Goal: Task Accomplishment & Management: Manage account settings

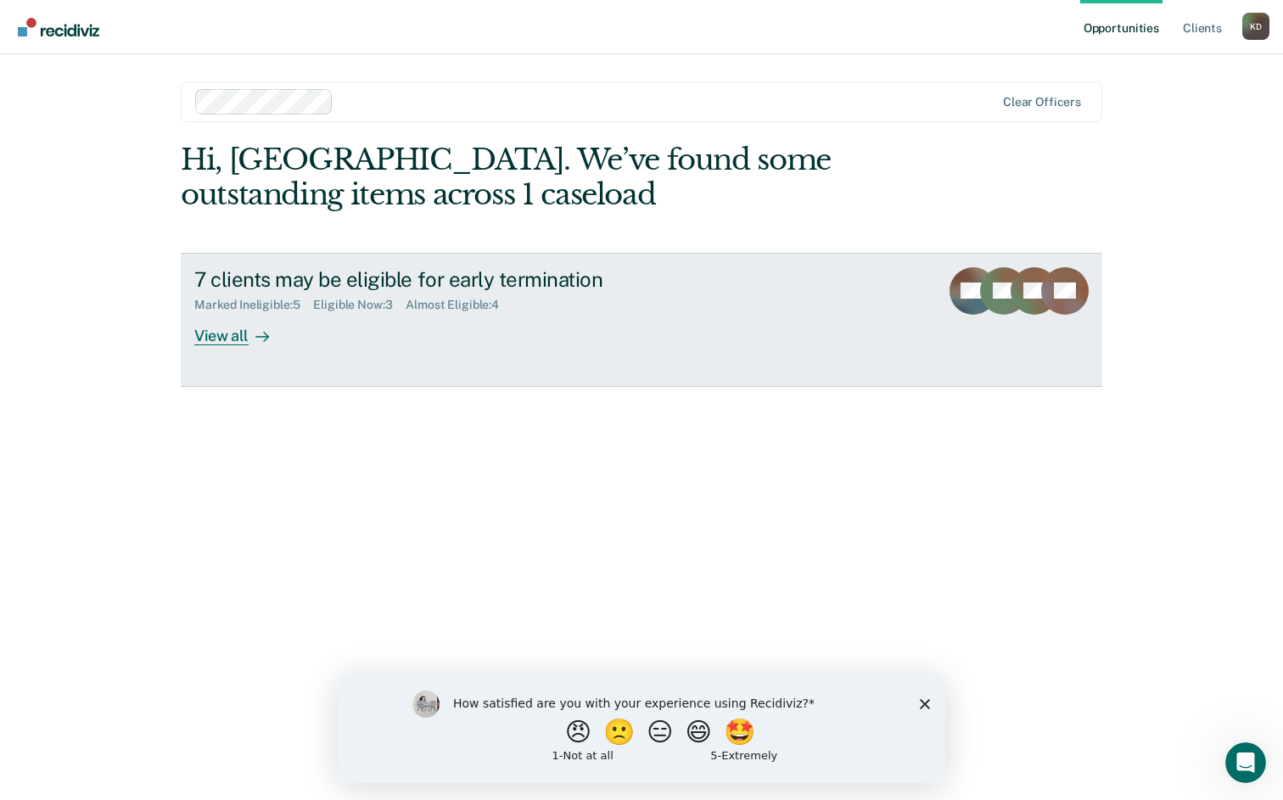
click at [232, 278] on div "7 clients may be eligible for early termination" at bounding box center [492, 279] width 596 height 25
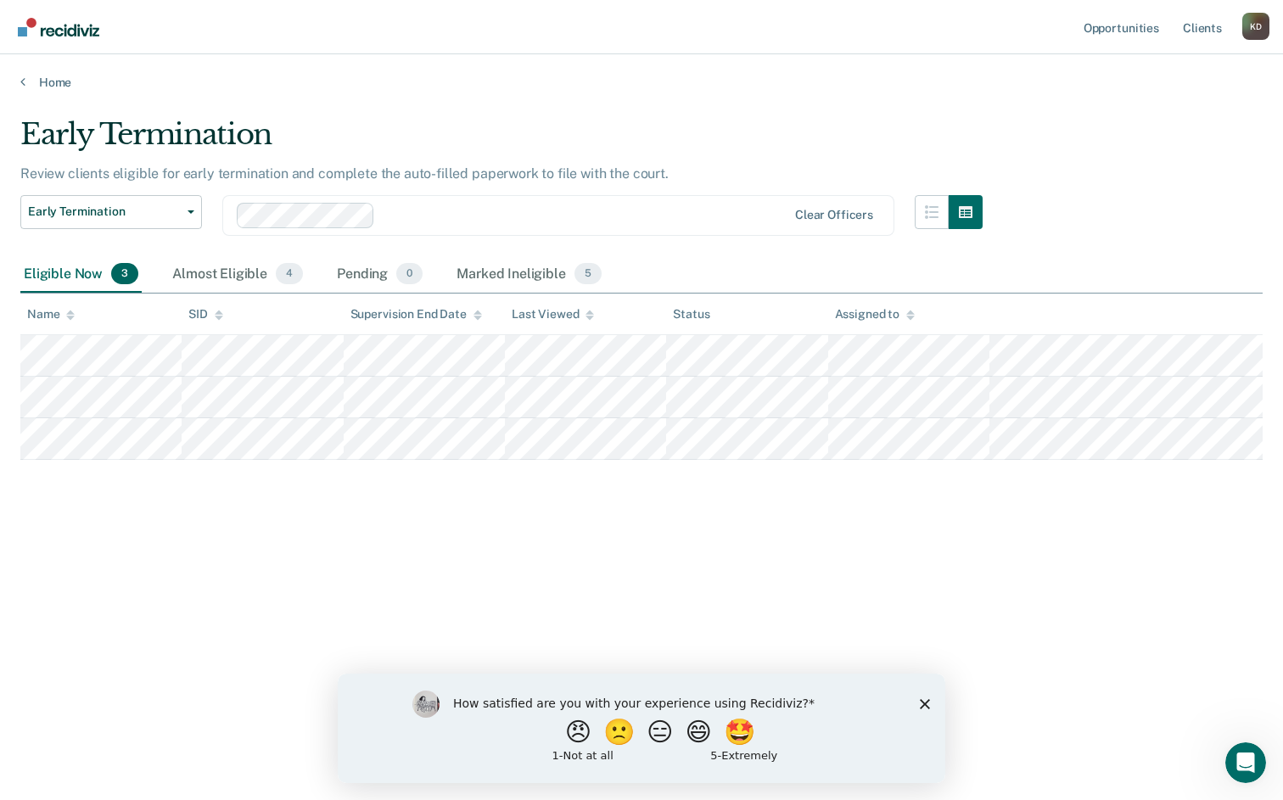
click at [79, 559] on div "Early Termination Review clients eligible for early termination and complete th…" at bounding box center [641, 395] width 1243 height 556
click at [266, 280] on div "Almost Eligible 4" at bounding box center [238, 274] width 138 height 37
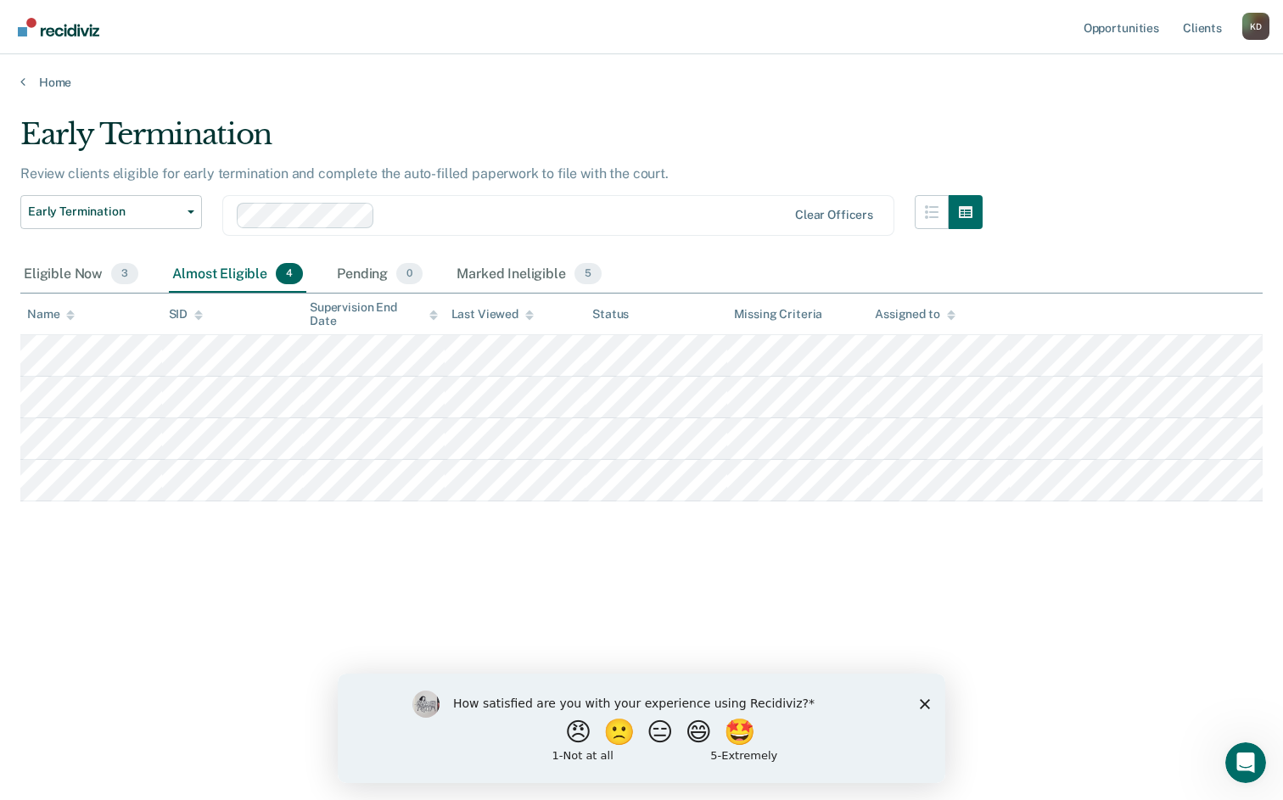
click at [131, 684] on div "Early Termination Review clients eligible for early termination and complete th…" at bounding box center [641, 422] width 1243 height 610
click at [188, 737] on main "Early Termination Review clients eligible for early termination and complete th…" at bounding box center [641, 442] width 1283 height 705
click at [553, 110] on main "Early Termination Review clients eligible for early termination and complete th…" at bounding box center [641, 442] width 1283 height 705
click at [706, 106] on main "Early Termination Review clients eligible for early termination and complete th…" at bounding box center [641, 442] width 1283 height 705
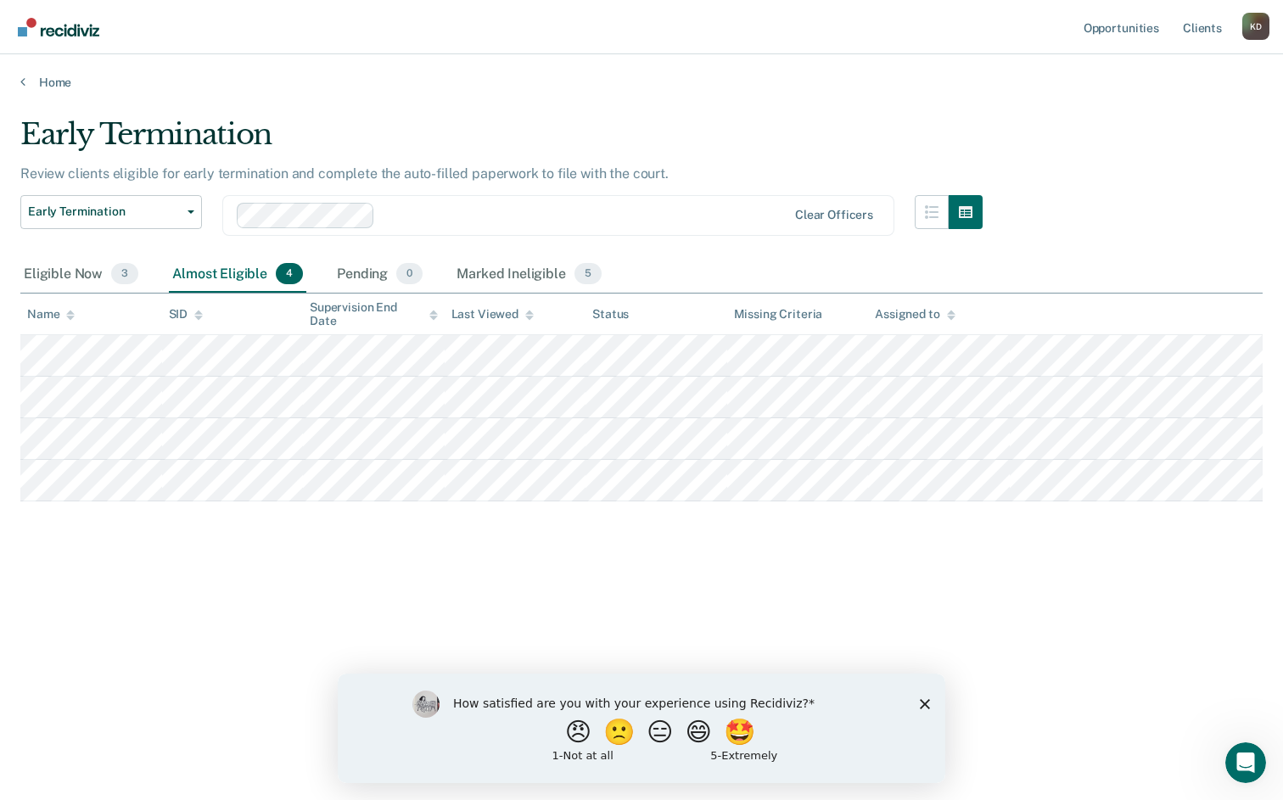
click at [706, 106] on main "Early Termination Review clients eligible for early termination and complete th…" at bounding box center [641, 442] width 1283 height 705
click at [701, 100] on main "Early Termination Review clients eligible for early termination and complete th…" at bounding box center [641, 442] width 1283 height 705
click at [681, 86] on link "Home" at bounding box center [641, 82] width 1243 height 15
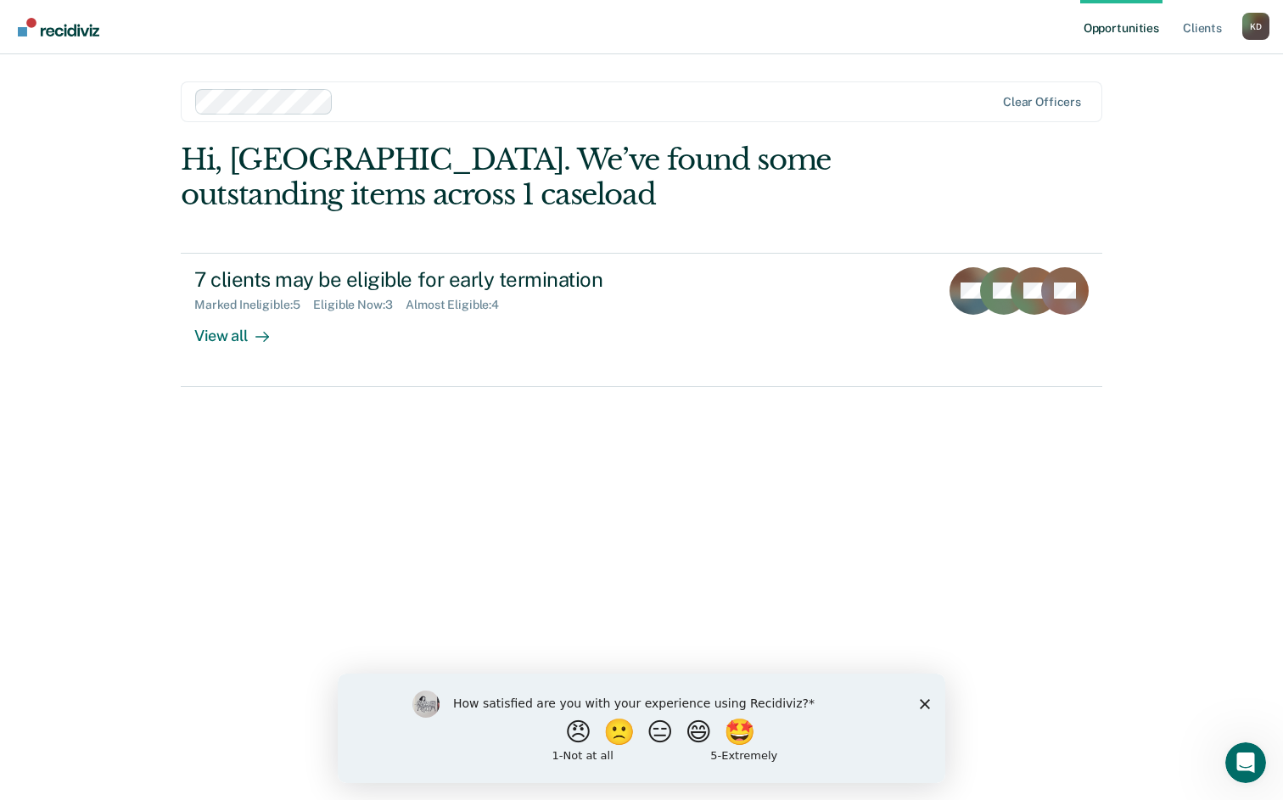
click at [681, 86] on div "Clear officers" at bounding box center [642, 101] width 922 height 41
click at [664, 59] on main "Clear officers Hi, [GEOGRAPHIC_DATA]. We’ve found some outstanding items across…" at bounding box center [641, 406] width 963 height 705
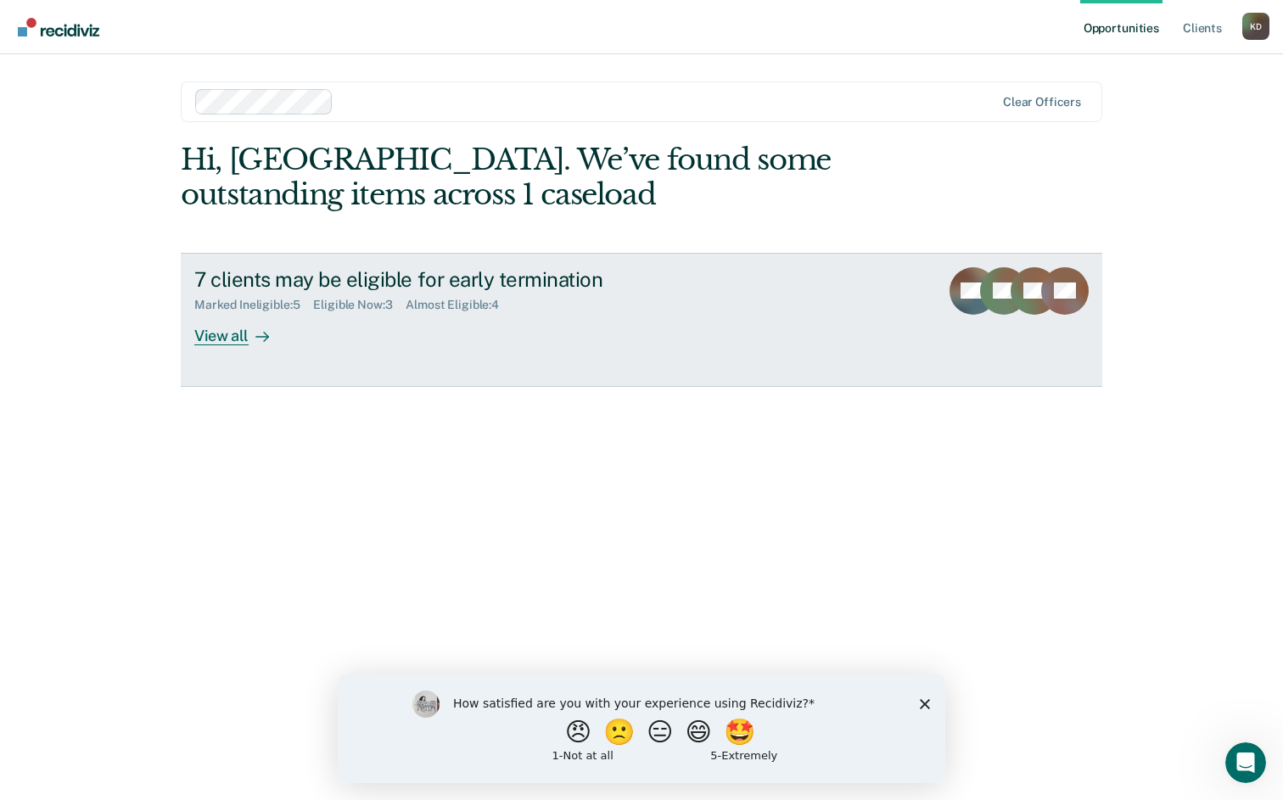
click at [250, 327] on div at bounding box center [259, 336] width 20 height 20
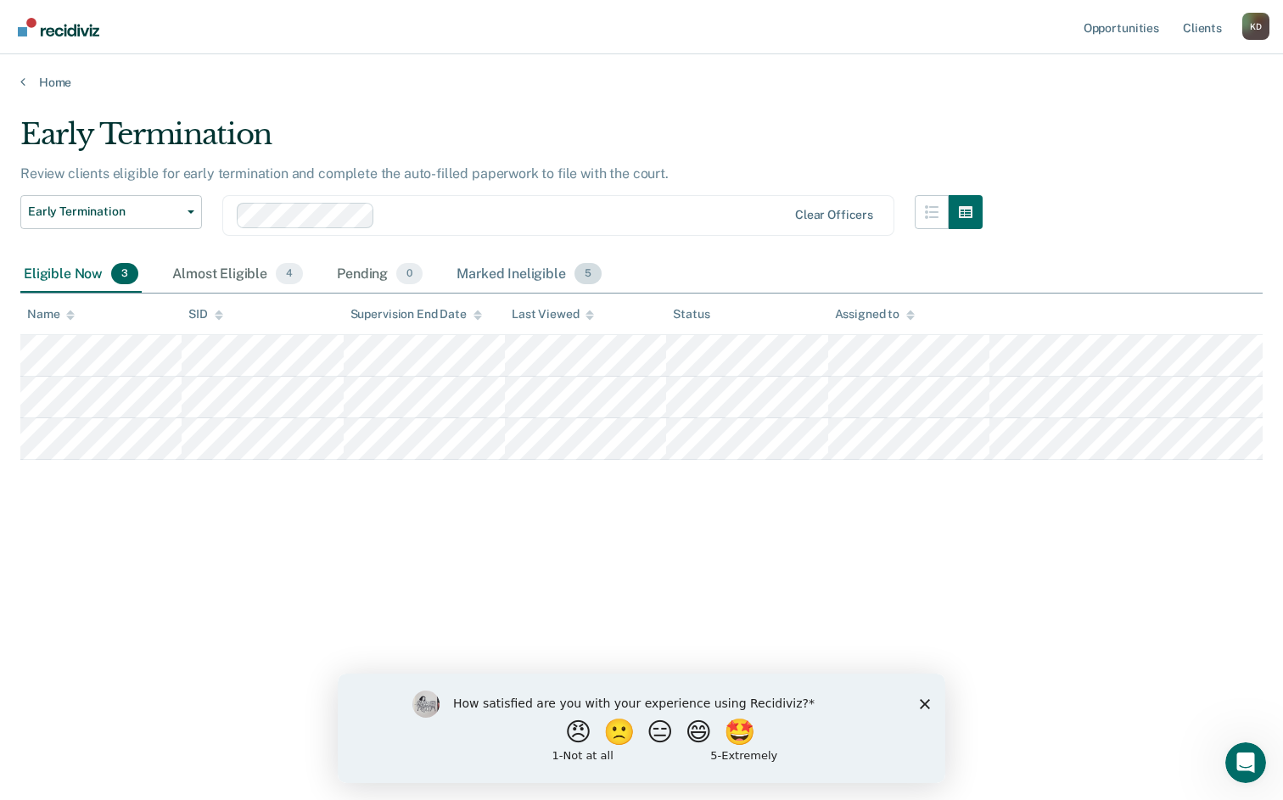
click at [518, 269] on div "Marked Ineligible 5" at bounding box center [529, 274] width 152 height 37
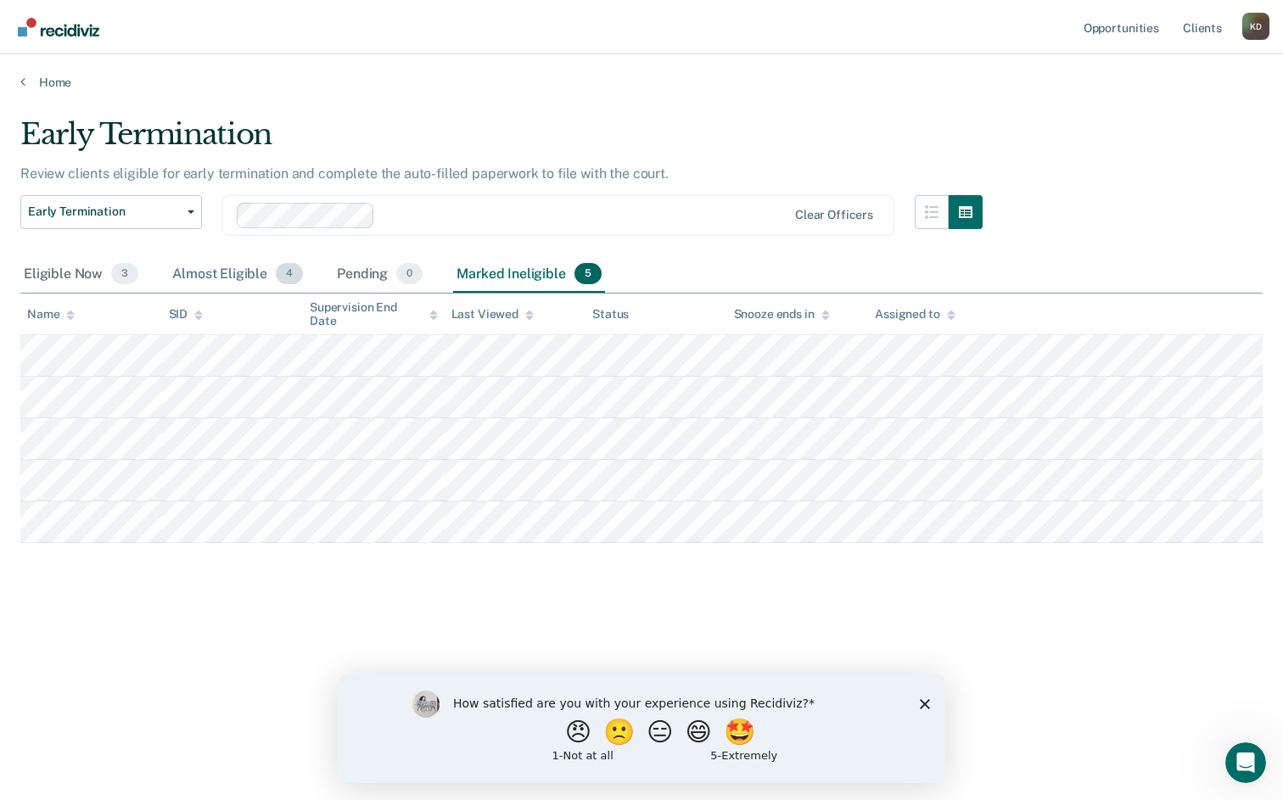
click at [183, 278] on div "Almost Eligible 4" at bounding box center [238, 274] width 138 height 37
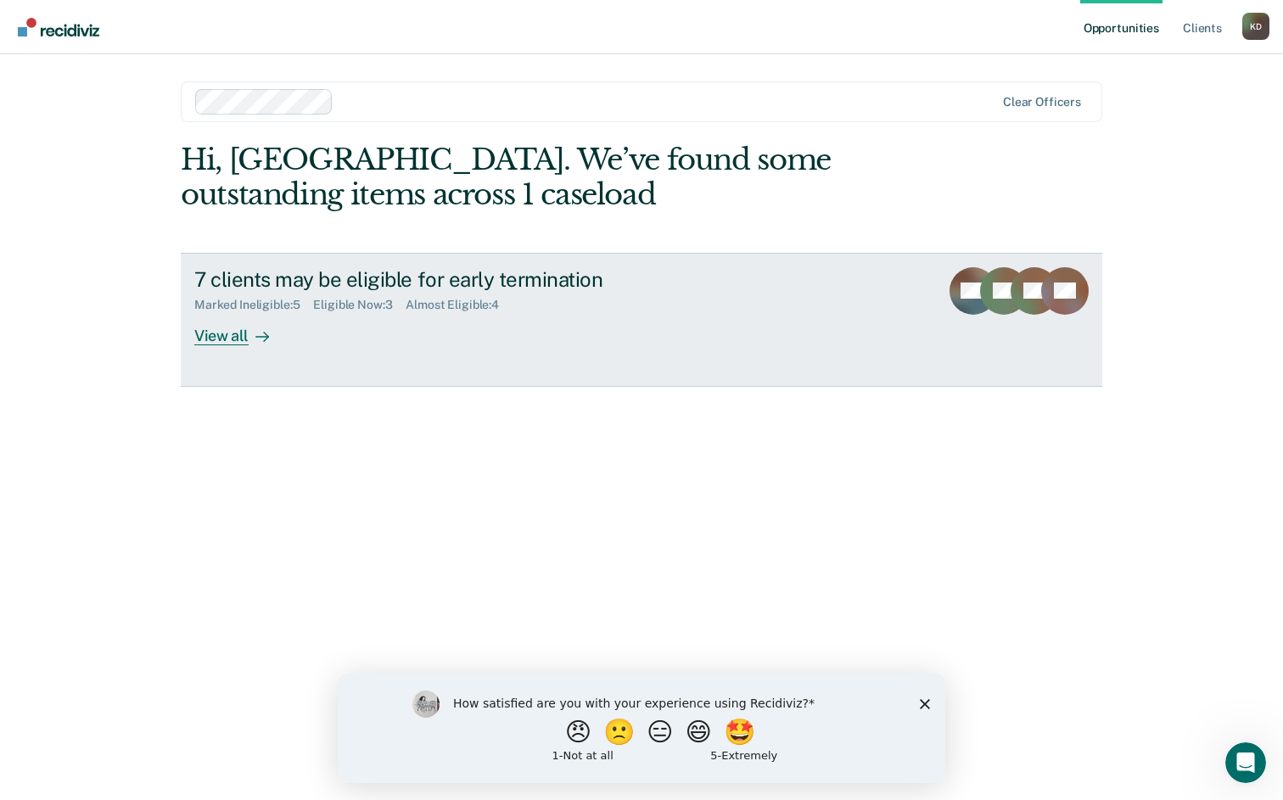
click at [282, 353] on link "7 clients may be eligible for early termination Marked Ineligible : 5 Eligible …" at bounding box center [642, 320] width 922 height 134
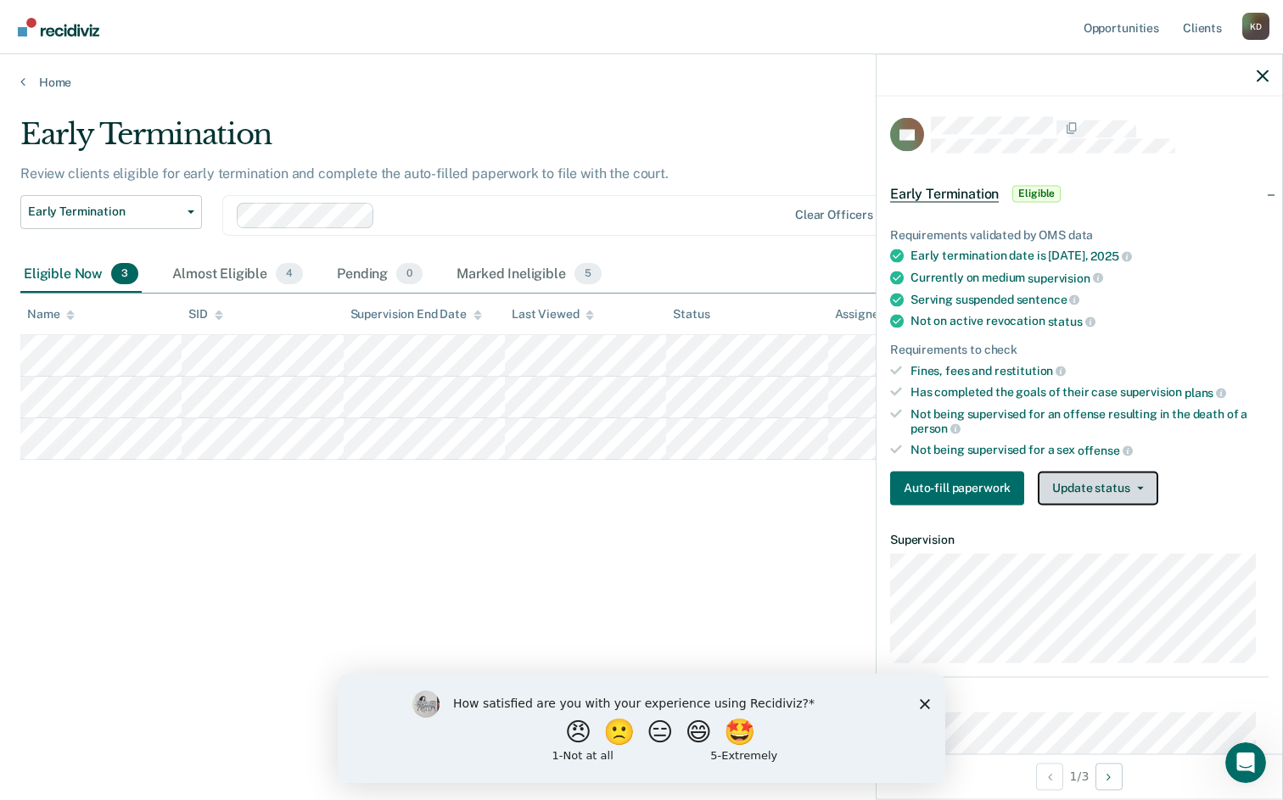
click at [1137, 486] on icon "button" at bounding box center [1140, 487] width 7 height 3
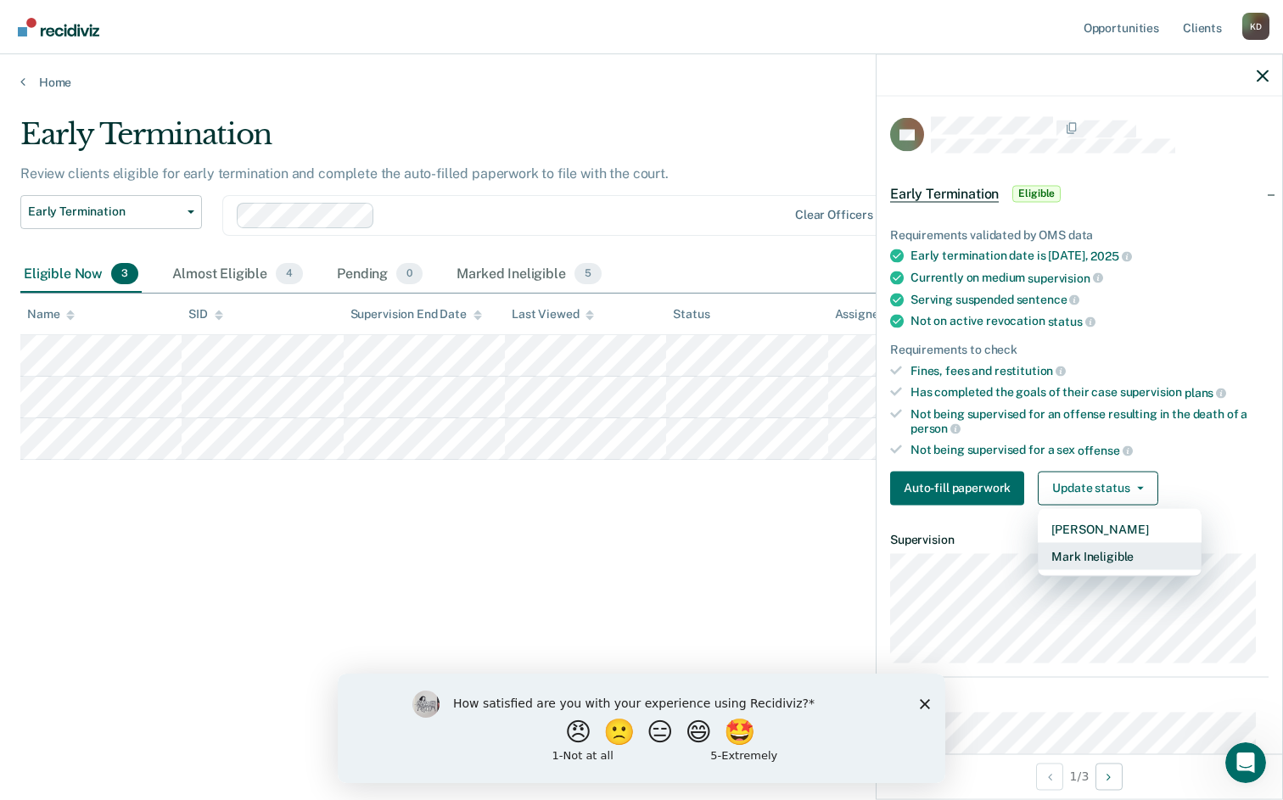
click at [1136, 548] on button "Mark Ineligible" at bounding box center [1120, 555] width 164 height 27
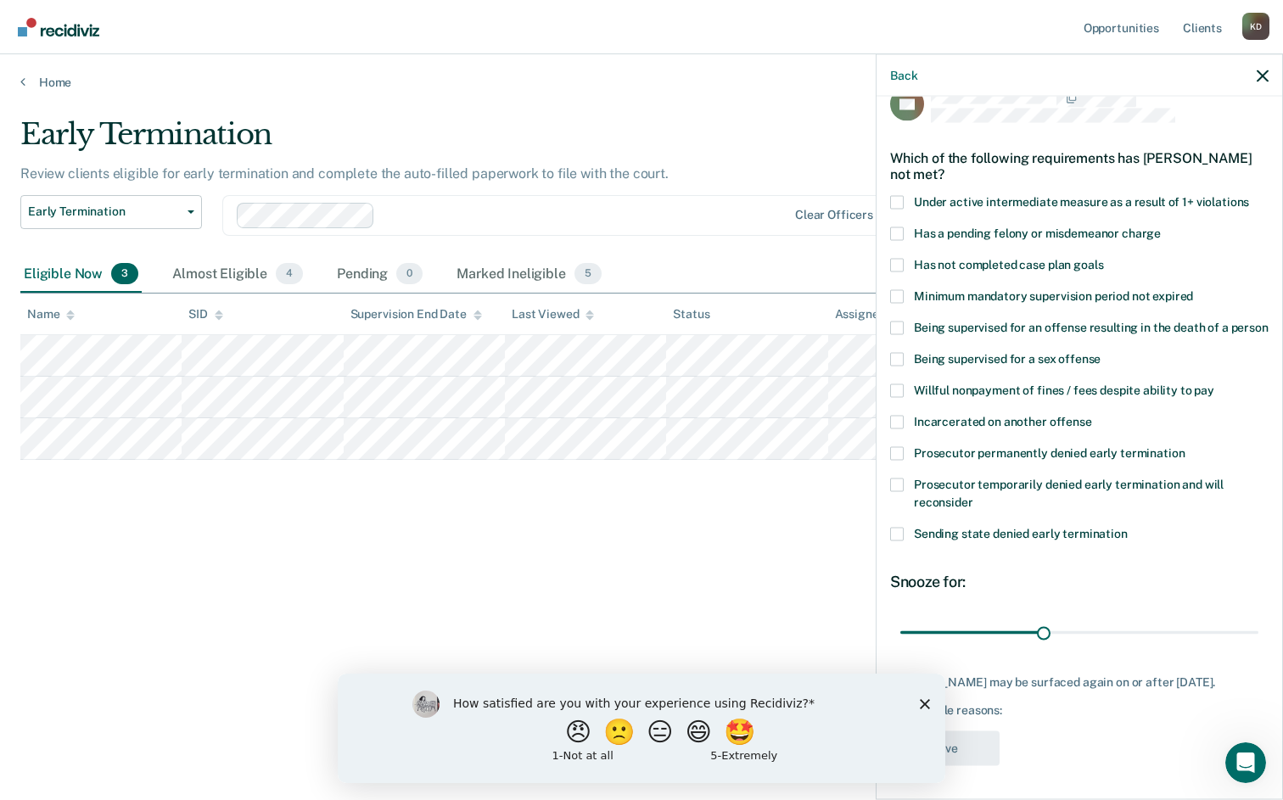
scroll to position [61, 0]
click at [898, 289] on span at bounding box center [897, 296] width 14 height 14
click at [1193, 289] on input "Minimum mandatory supervision period not expired" at bounding box center [1193, 289] width 0 height 0
drag, startPoint x: 1044, startPoint y: 622, endPoint x: 1321, endPoint y: 654, distance: 278.5
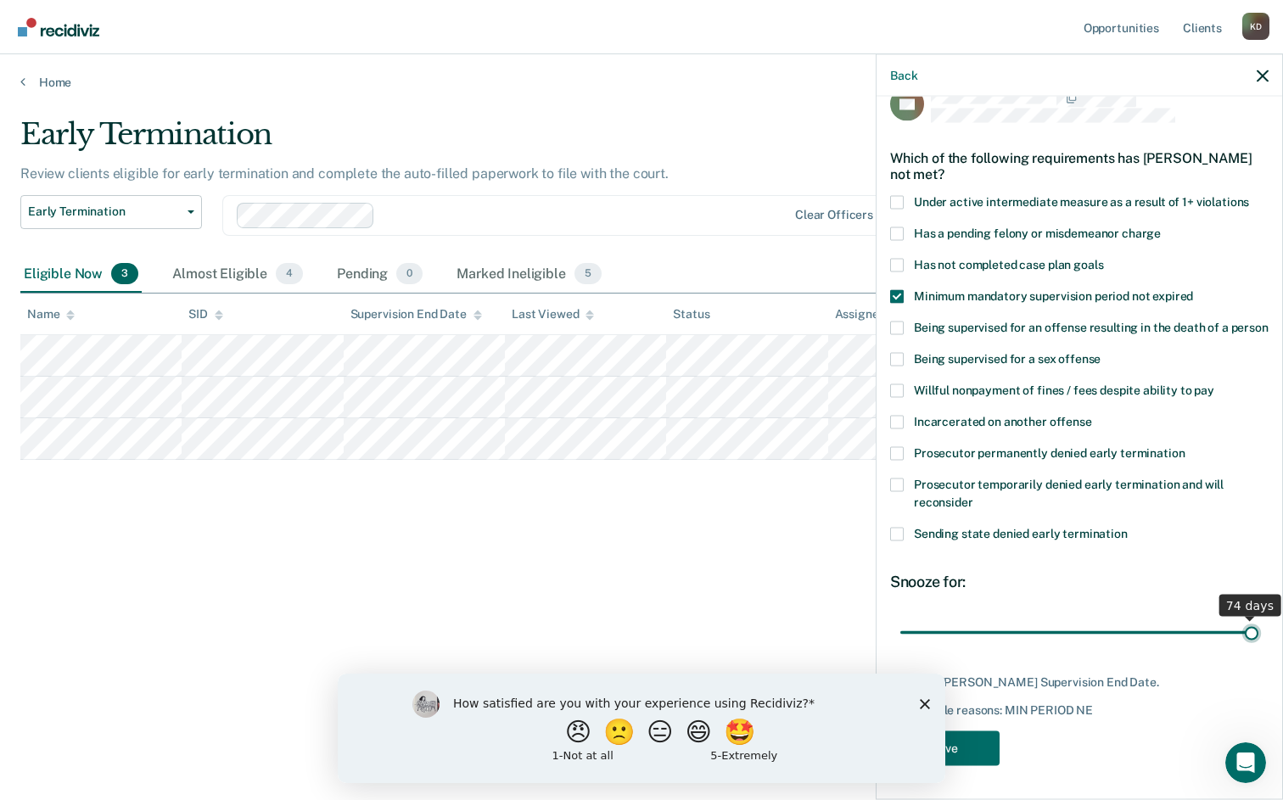
type input "74"
click at [1259, 648] on input "range" at bounding box center [1080, 633] width 358 height 30
click at [991, 747] on button "Save" at bounding box center [944, 748] width 109 height 35
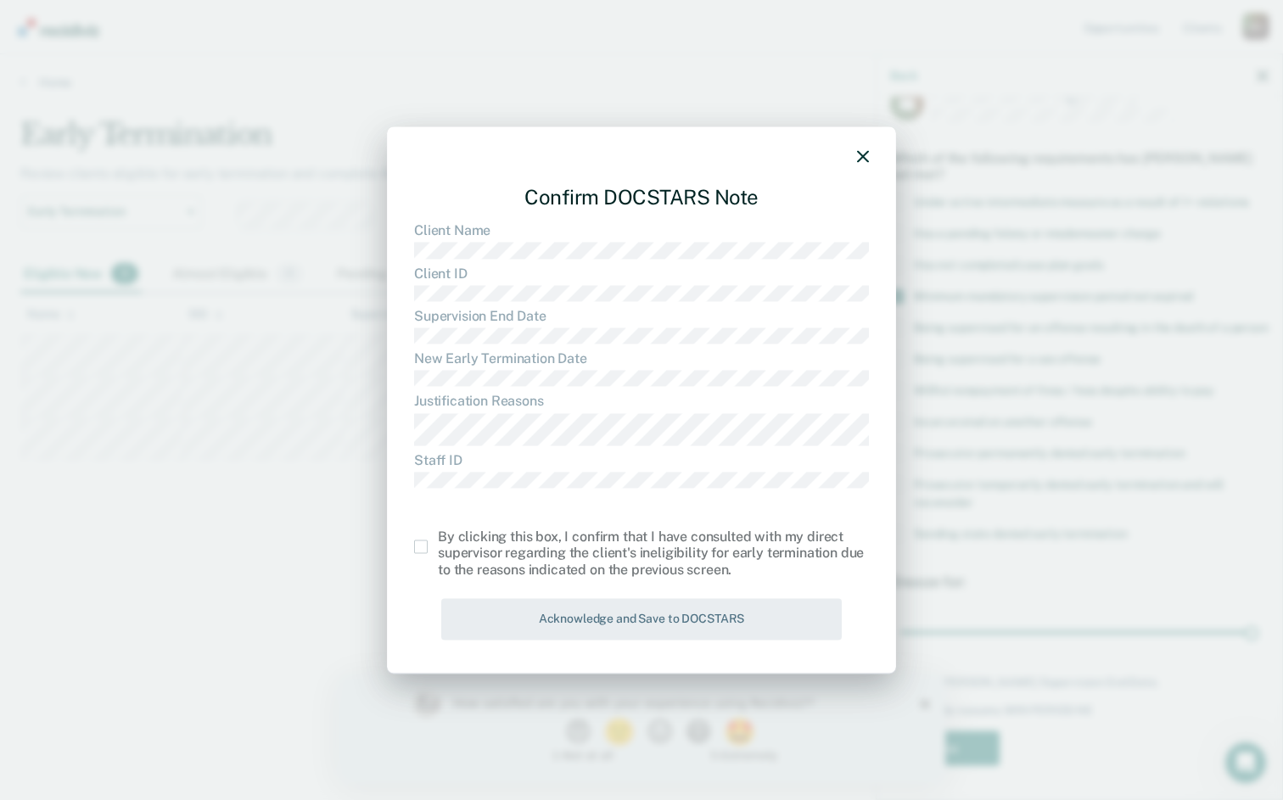
click at [416, 549] on span at bounding box center [421, 547] width 14 height 14
click at [438, 540] on input "checkbox" at bounding box center [438, 540] width 0 height 0
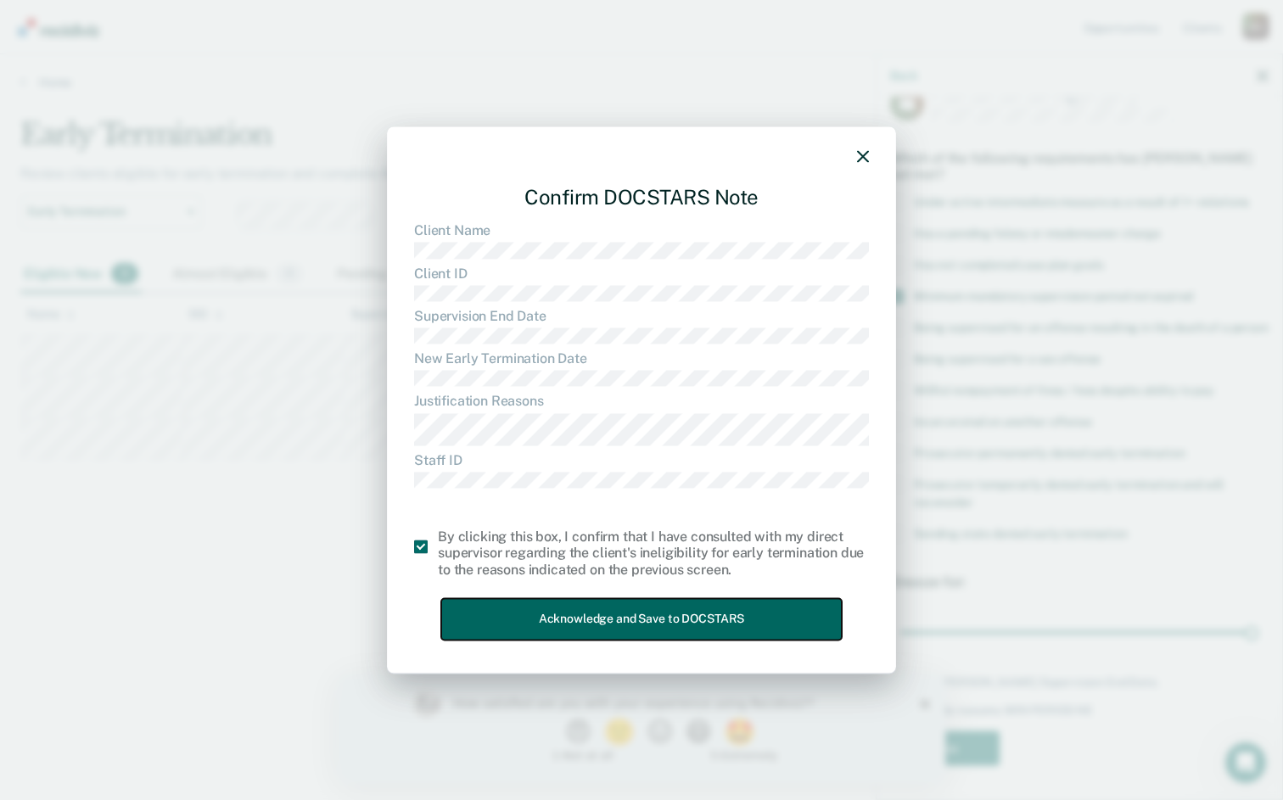
click at [517, 609] on button "Acknowledge and Save to DOCSTARS" at bounding box center [641, 619] width 401 height 42
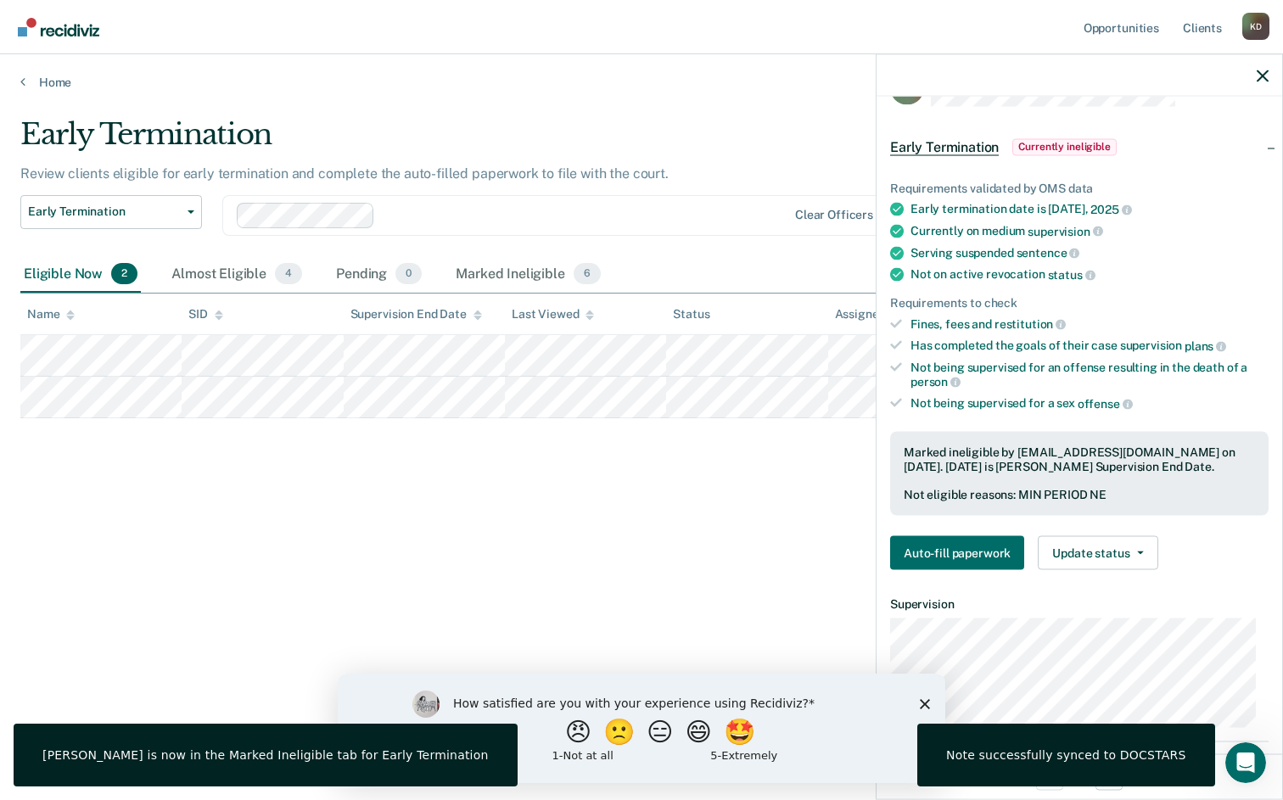
click at [928, 705] on icon "Close survey" at bounding box center [925, 704] width 10 height 10
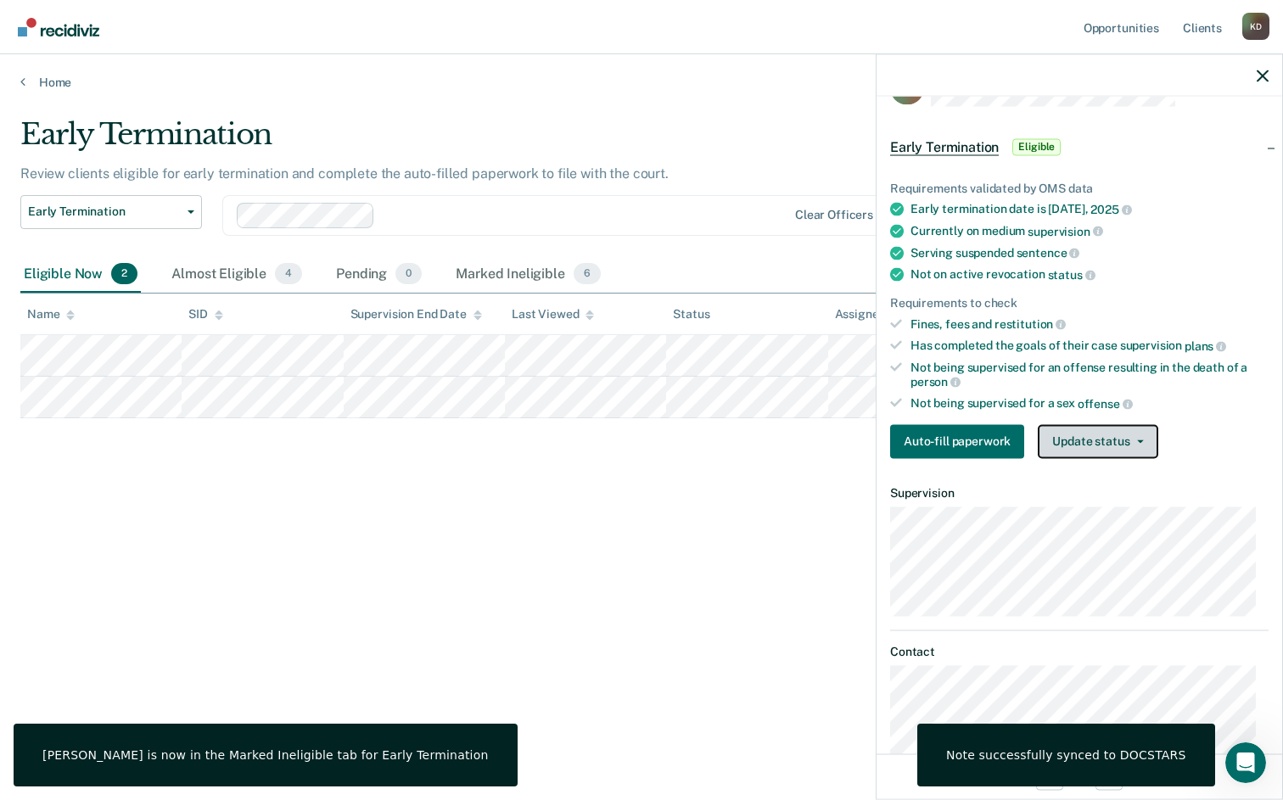
click at [1097, 441] on button "Update status" at bounding box center [1098, 441] width 120 height 34
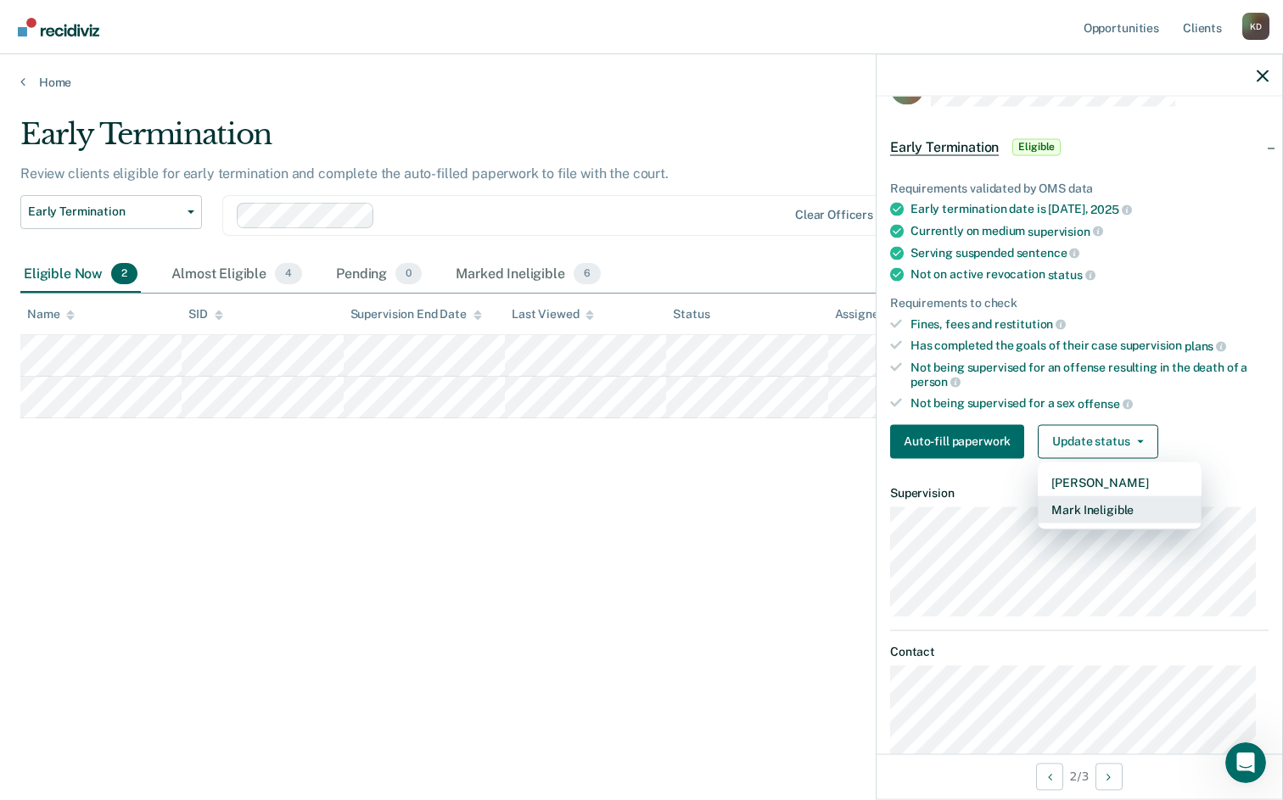
click at [1115, 502] on button "Mark Ineligible" at bounding box center [1120, 509] width 164 height 27
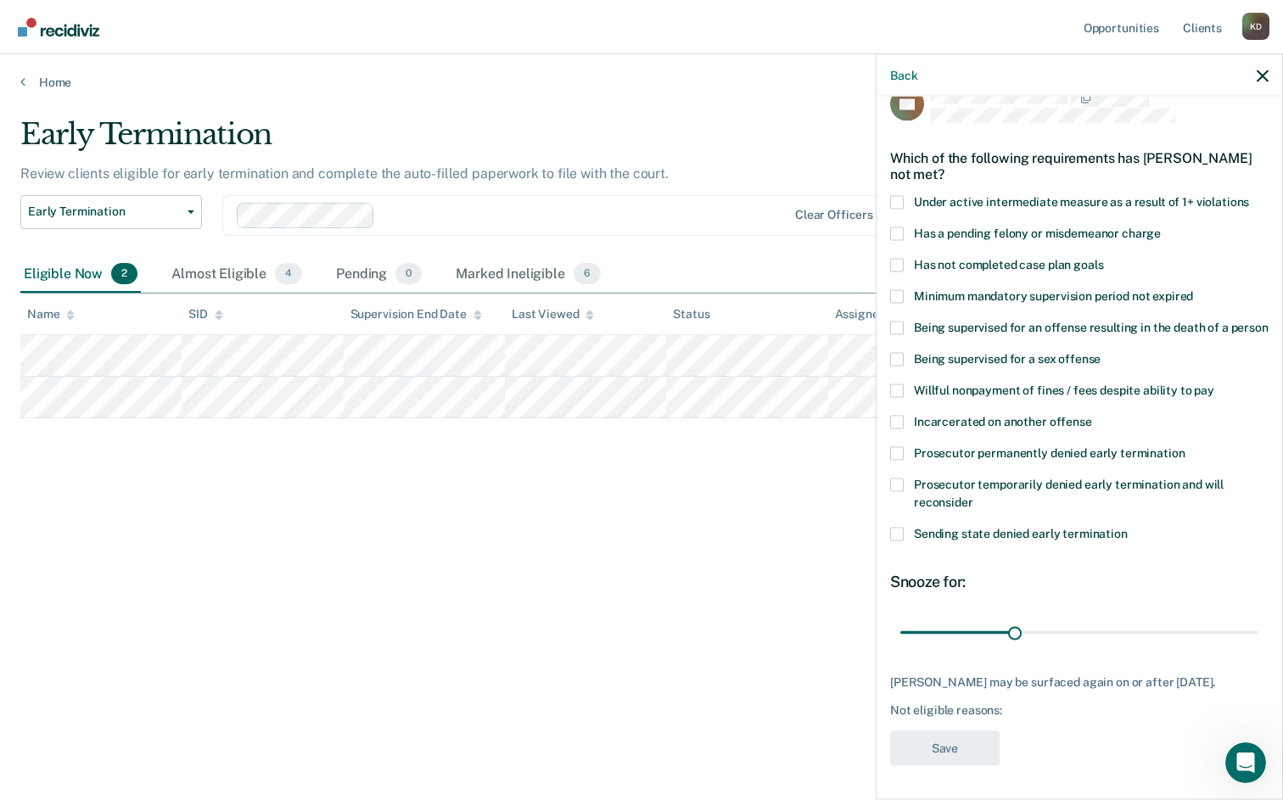
click at [1015, 390] on span "Willful nonpayment of fines / fees despite ability to pay" at bounding box center [1064, 390] width 300 height 14
click at [1215, 384] on input "Willful nonpayment of fines / fees despite ability to pay" at bounding box center [1215, 384] width 0 height 0
click at [994, 387] on span "Willful nonpayment of fines / fees despite ability to pay" at bounding box center [1064, 390] width 300 height 14
click at [1215, 384] on input "Willful nonpayment of fines / fees despite ability to pay" at bounding box center [1215, 384] width 0 height 0
click at [958, 194] on span "Under active intermediate measure as a result of 1+ violations" at bounding box center [1081, 201] width 335 height 14
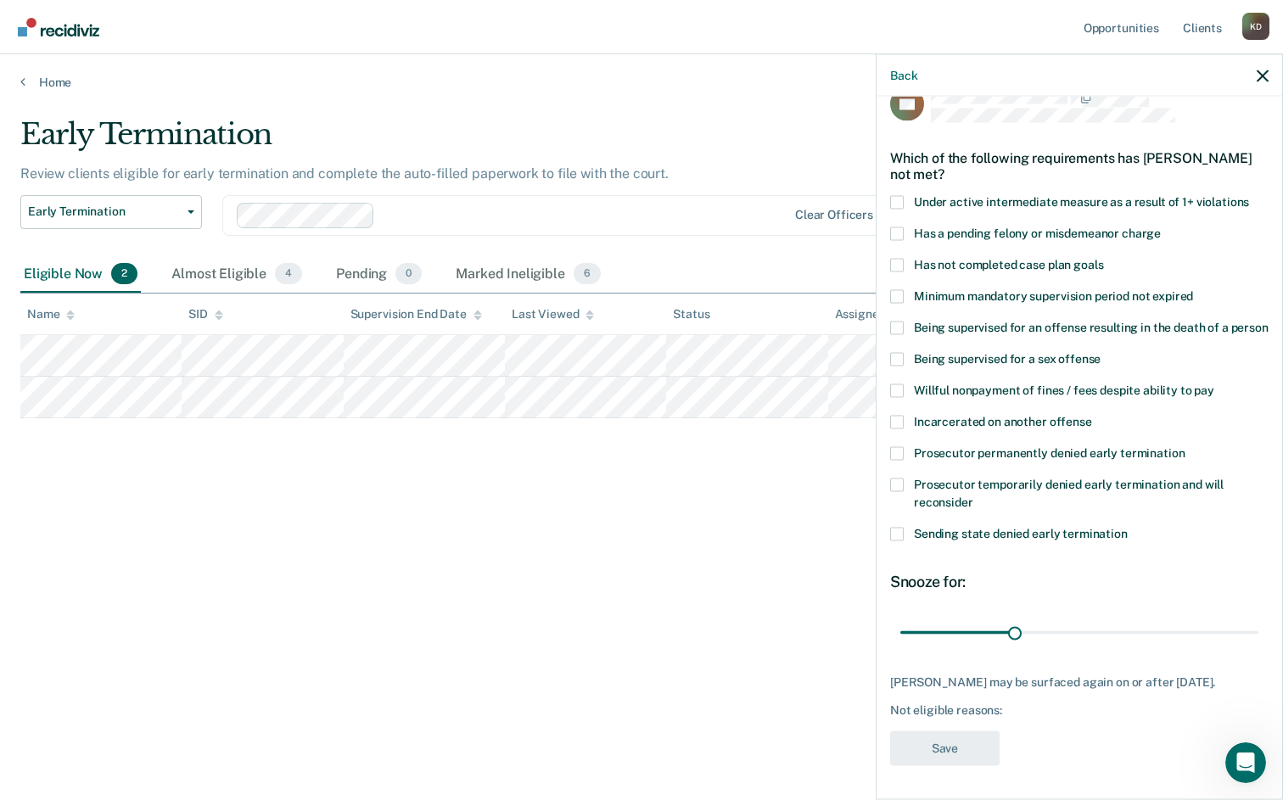
click at [1249, 195] on input "Under active intermediate measure as a result of 1+ violations" at bounding box center [1249, 195] width 0 height 0
click at [949, 384] on span "Willful nonpayment of fines / fees despite ability to pay" at bounding box center [1064, 390] width 300 height 14
click at [1215, 384] on input "Willful nonpayment of fines / fees despite ability to pay" at bounding box center [1215, 384] width 0 height 0
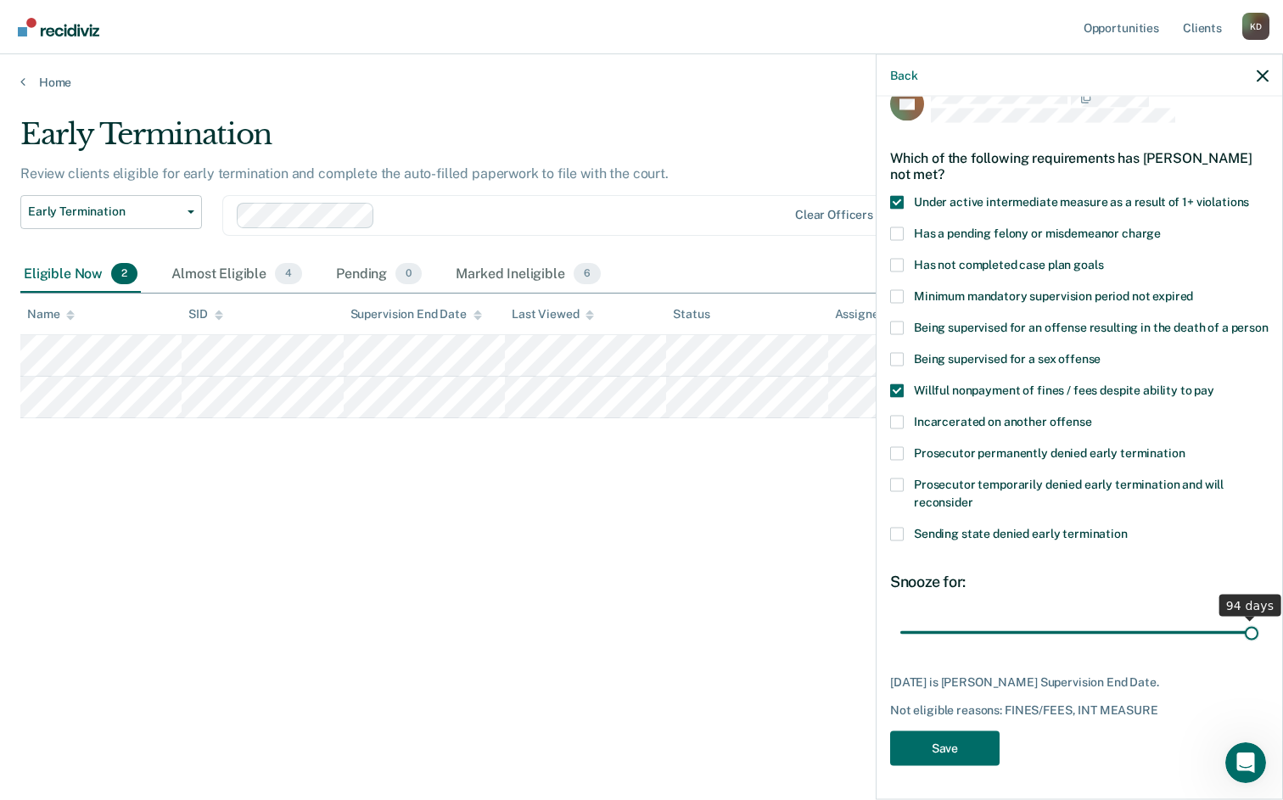
drag, startPoint x: 1014, startPoint y: 632, endPoint x: 1370, endPoint y: 638, distance: 356.6
type input "94"
click at [1259, 638] on input "range" at bounding box center [1080, 633] width 358 height 30
click at [978, 765] on button "Save" at bounding box center [944, 748] width 109 height 35
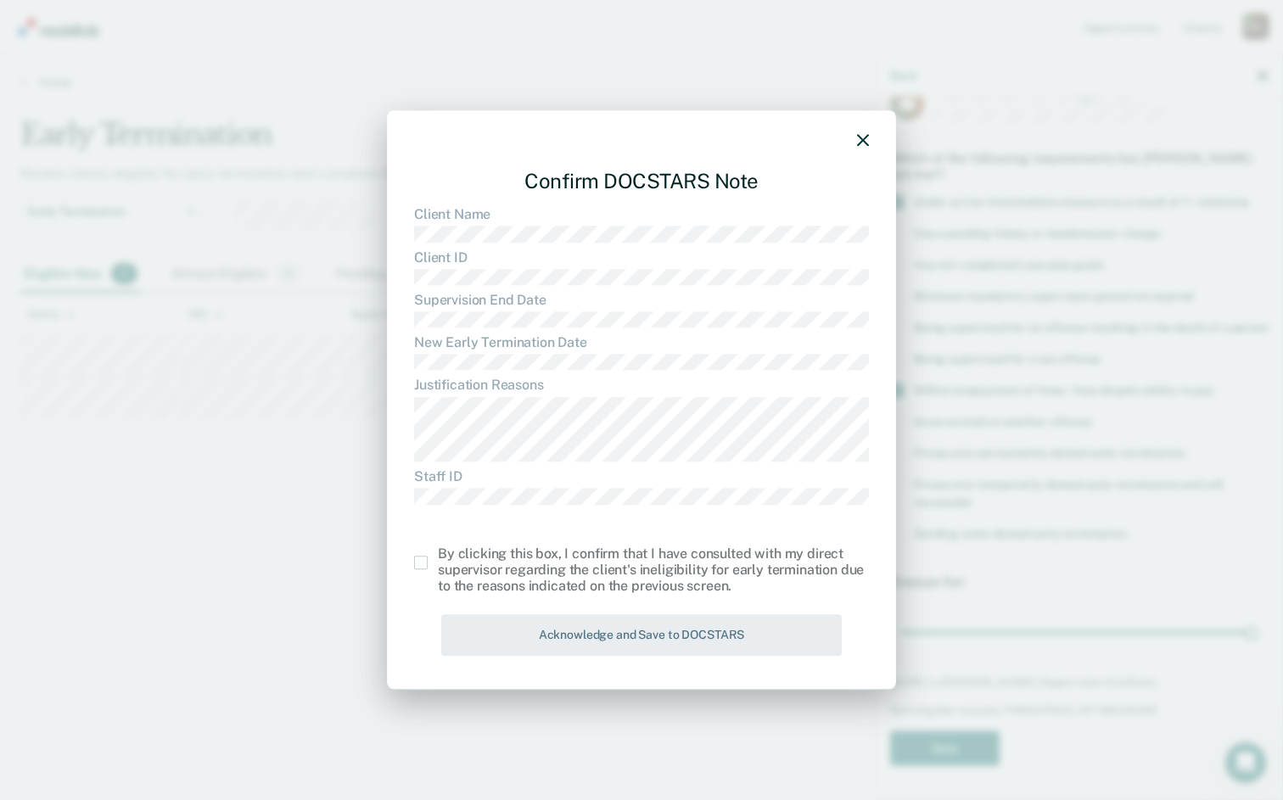
click at [421, 567] on span at bounding box center [421, 564] width 14 height 14
click at [438, 557] on input "checkbox" at bounding box center [438, 557] width 0 height 0
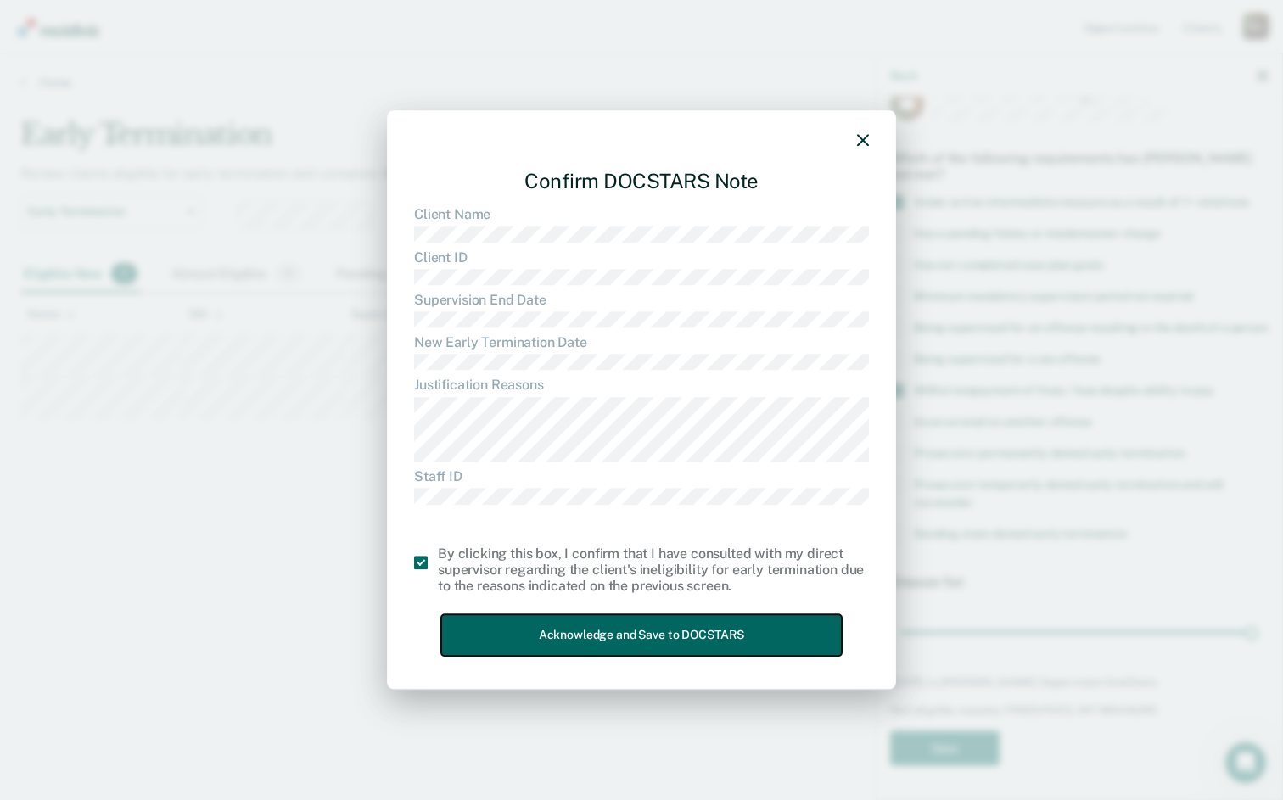
click at [486, 615] on button "Acknowledge and Save to DOCSTARS" at bounding box center [641, 636] width 401 height 42
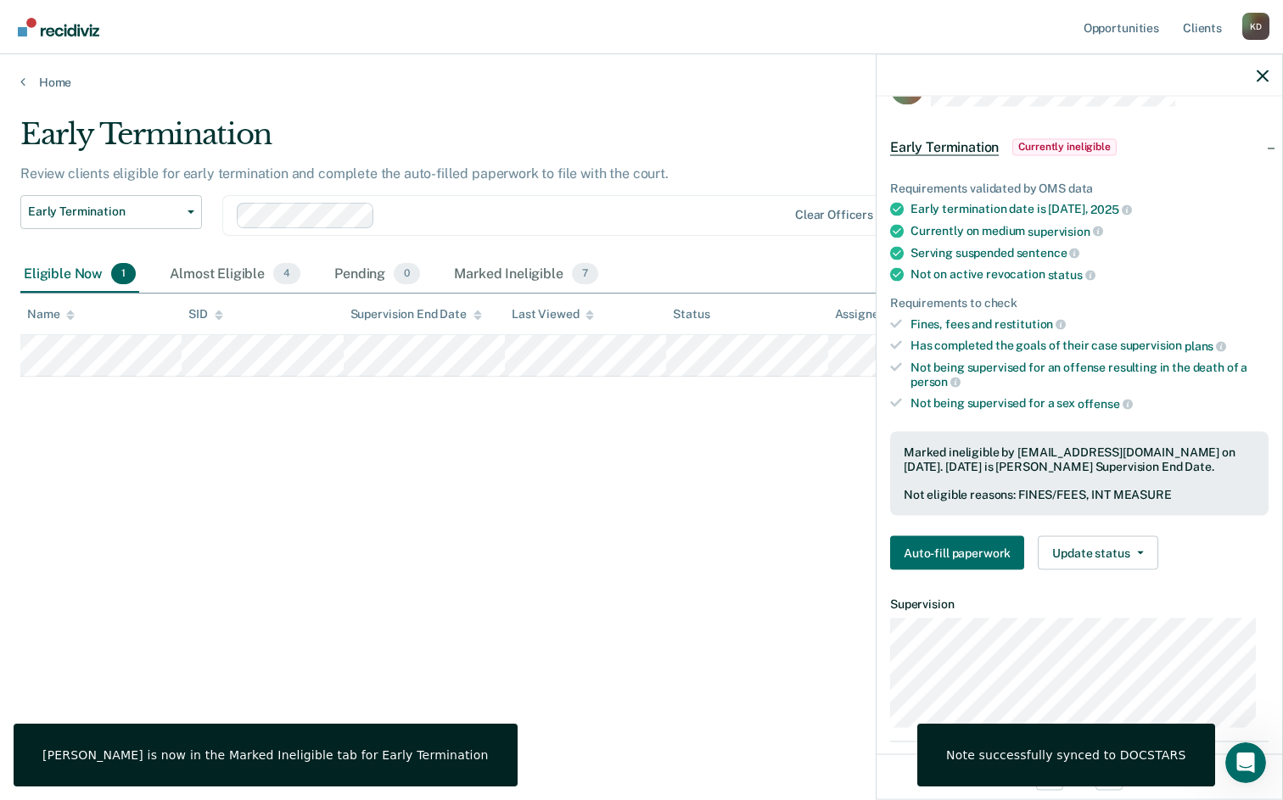
click at [535, 557] on div "Early Termination Review clients eligible for early termination and complete th…" at bounding box center [641, 395] width 1243 height 556
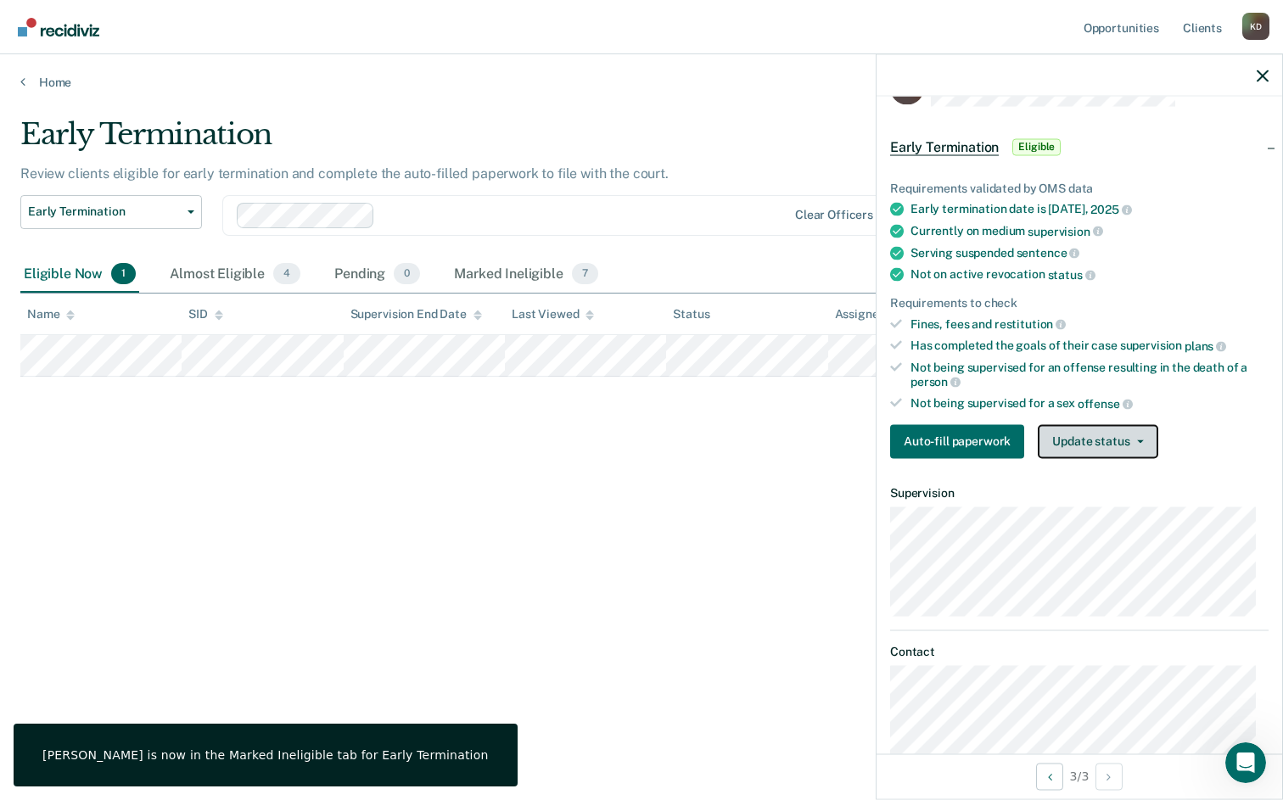
click at [1100, 425] on button "Update status" at bounding box center [1098, 441] width 120 height 34
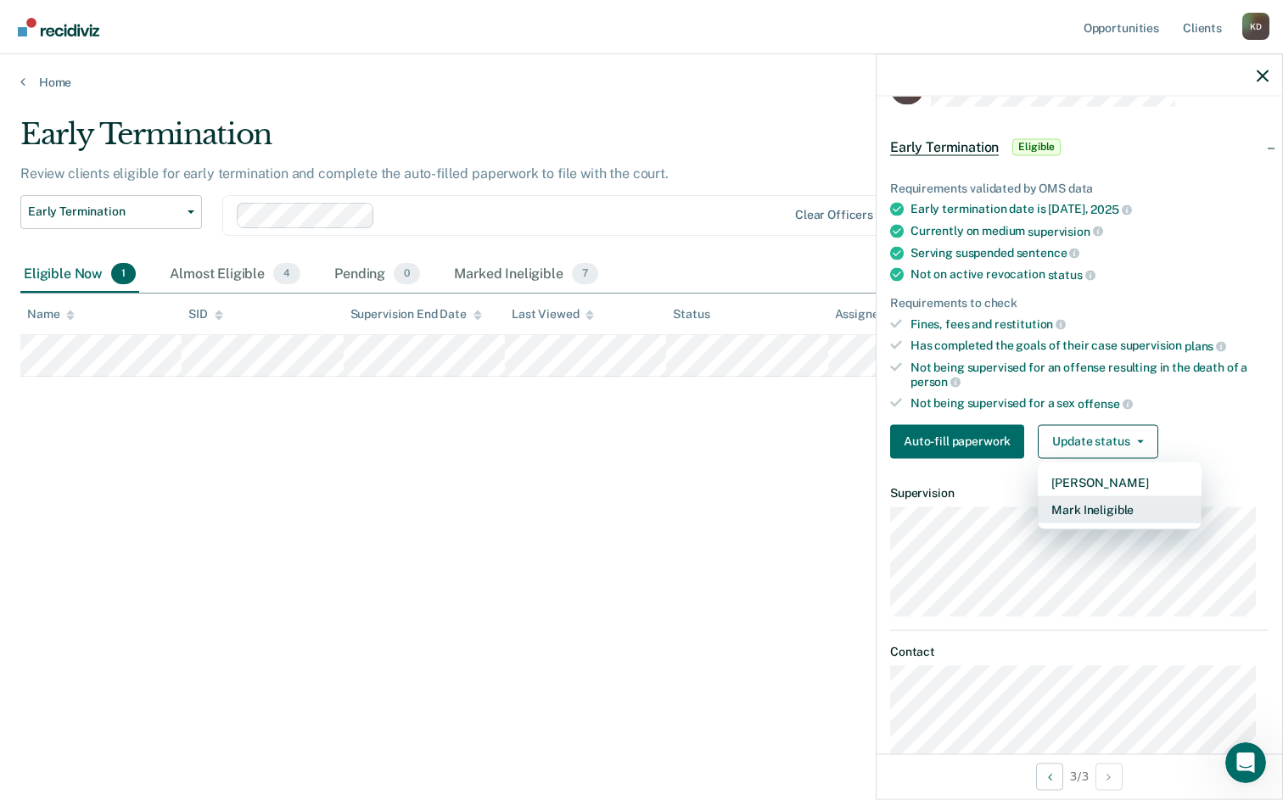
click at [1117, 503] on button "Mark Ineligible" at bounding box center [1120, 509] width 164 height 27
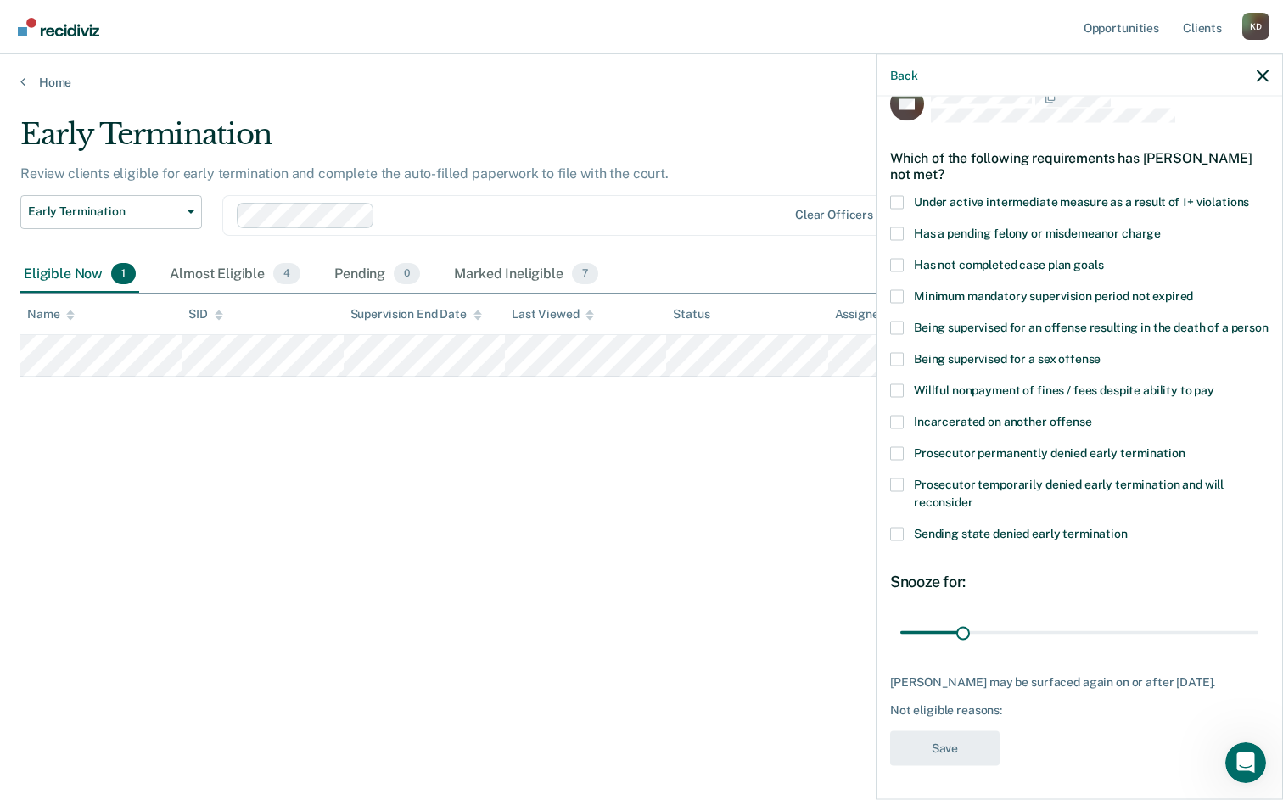
click at [899, 258] on span at bounding box center [897, 265] width 14 height 14
click at [1103, 258] on input "Has not completed case plan goals" at bounding box center [1103, 258] width 0 height 0
click at [897, 385] on span at bounding box center [897, 391] width 14 height 14
click at [1215, 384] on input "Willful nonpayment of fines / fees despite ability to pay" at bounding box center [1215, 384] width 0 height 0
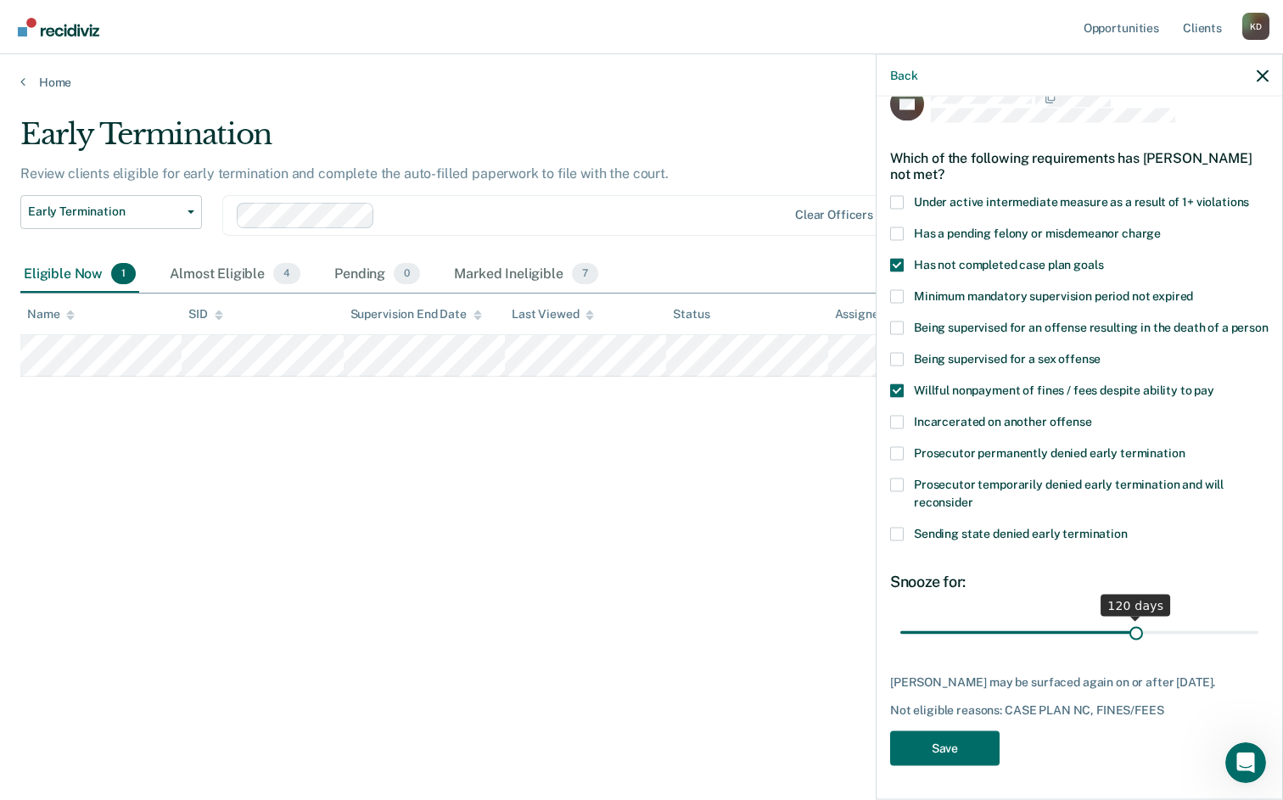
drag, startPoint x: 963, startPoint y: 630, endPoint x: 1127, endPoint y: 626, distance: 163.9
click at [1127, 626] on input "range" at bounding box center [1080, 633] width 358 height 30
type input "119"
click at [1126, 626] on input "range" at bounding box center [1080, 633] width 358 height 30
click at [952, 752] on button "Save" at bounding box center [944, 748] width 109 height 35
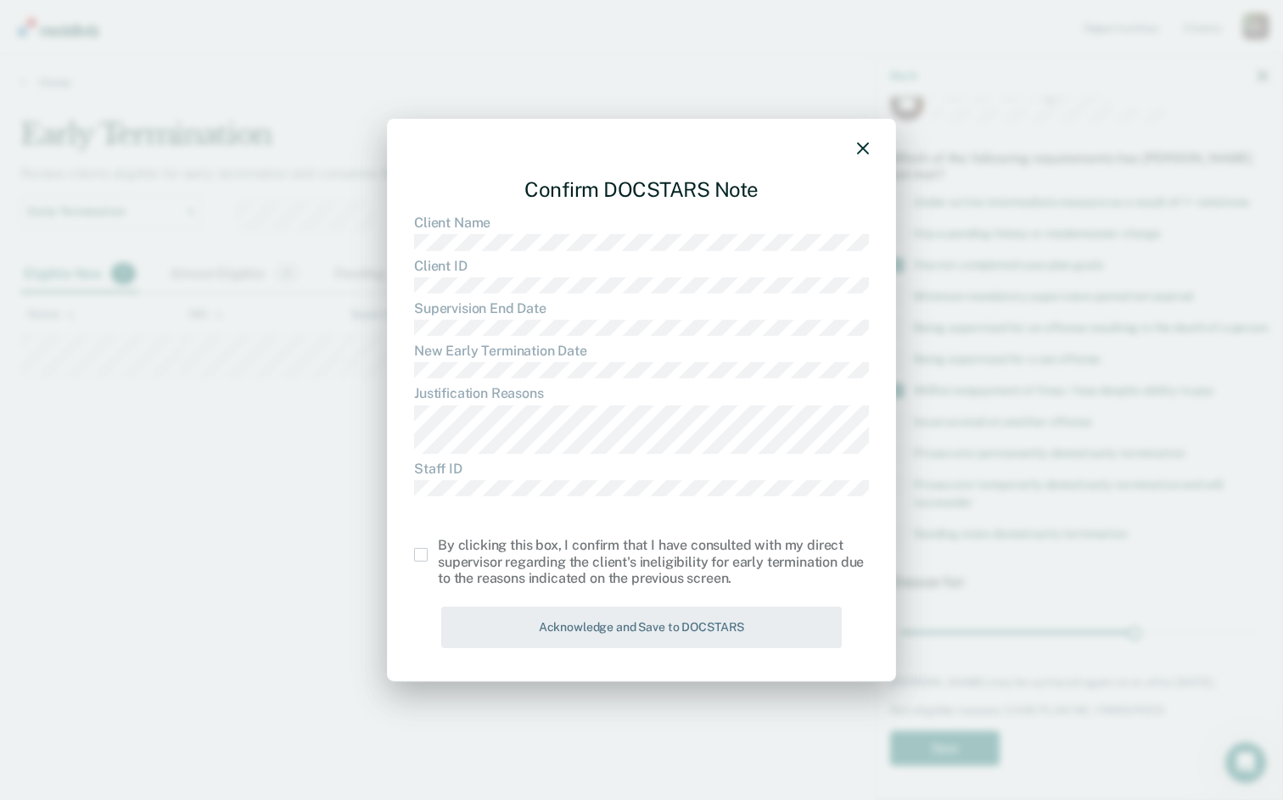
click at [424, 565] on div "By clicking this box, I confirm that I have consulted with my direct supervisor…" at bounding box center [641, 561] width 455 height 49
click at [424, 556] on span at bounding box center [421, 555] width 14 height 14
click at [438, 548] on input "checkbox" at bounding box center [438, 548] width 0 height 0
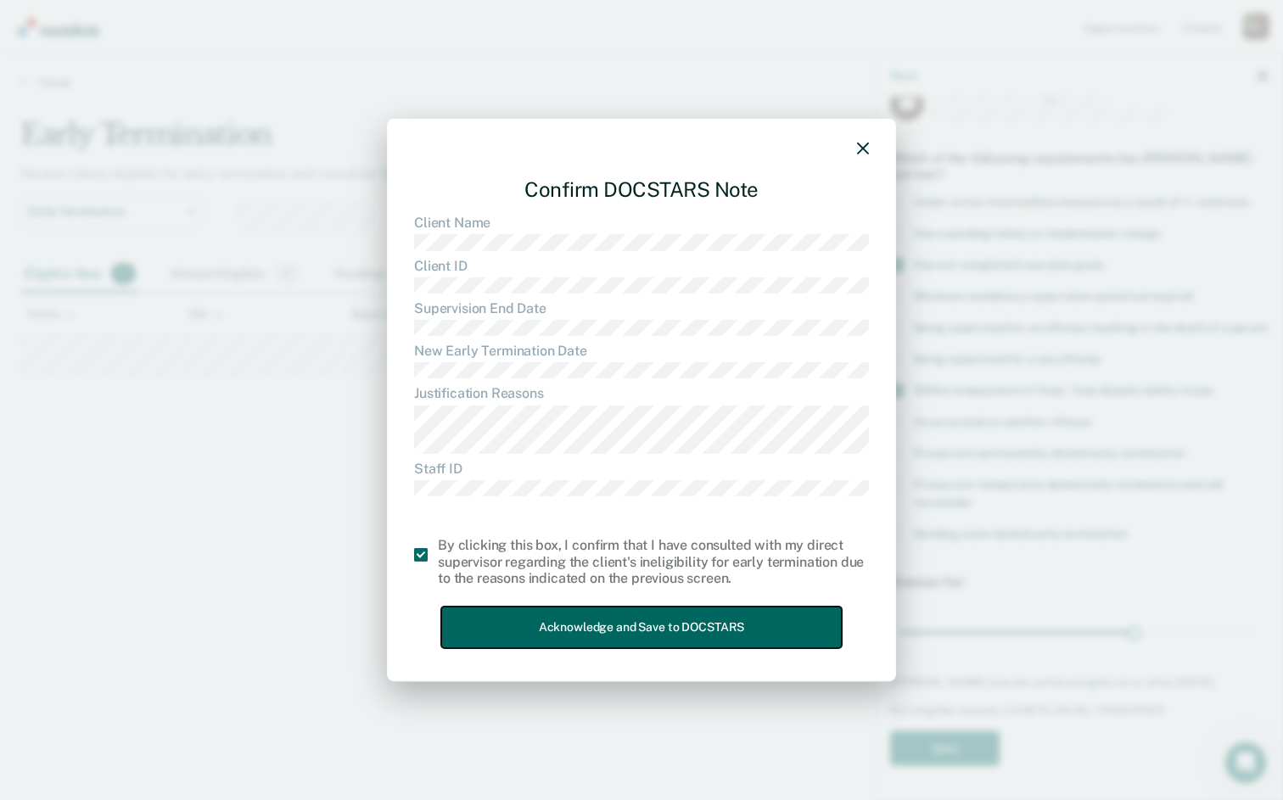
click at [513, 623] on button "Acknowledge and Save to DOCSTARS" at bounding box center [641, 628] width 401 height 42
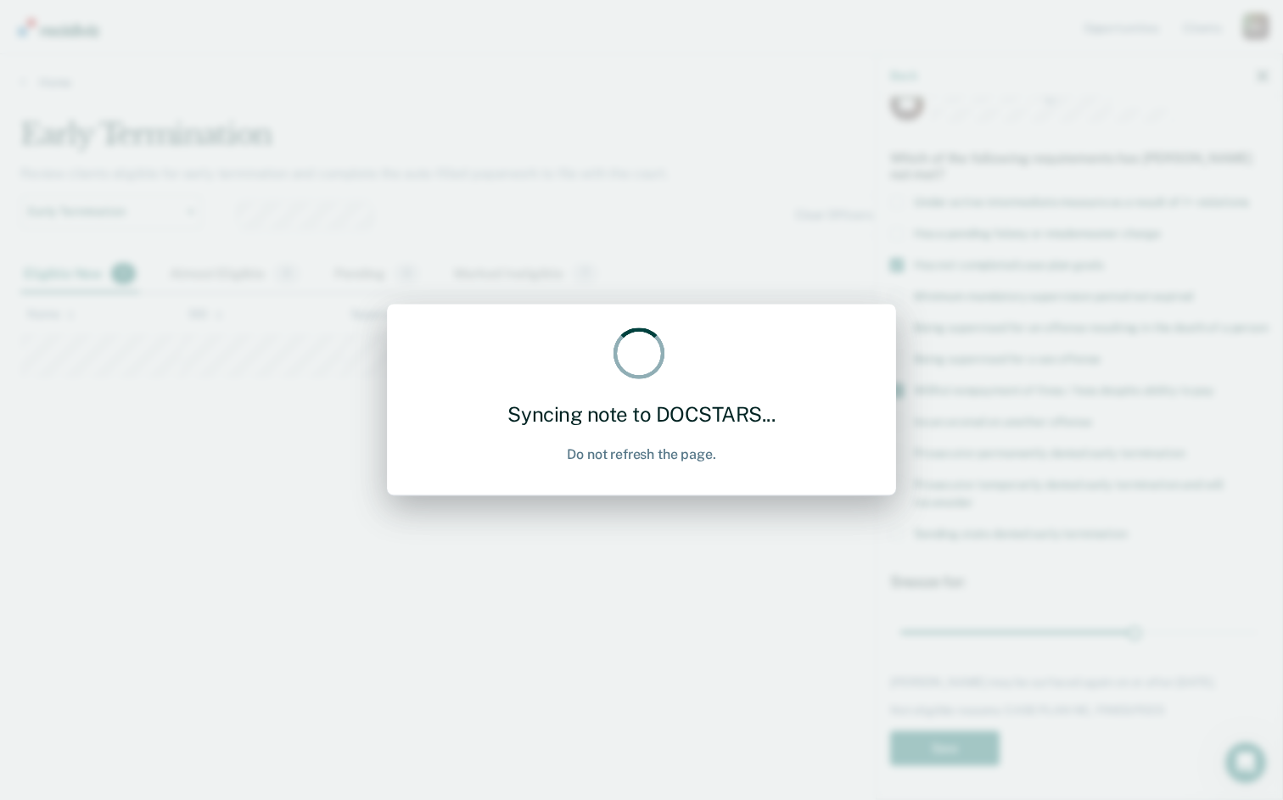
click at [514, 624] on div "Syncing note to DOCSTARS... Do not refresh the page." at bounding box center [641, 400] width 1283 height 800
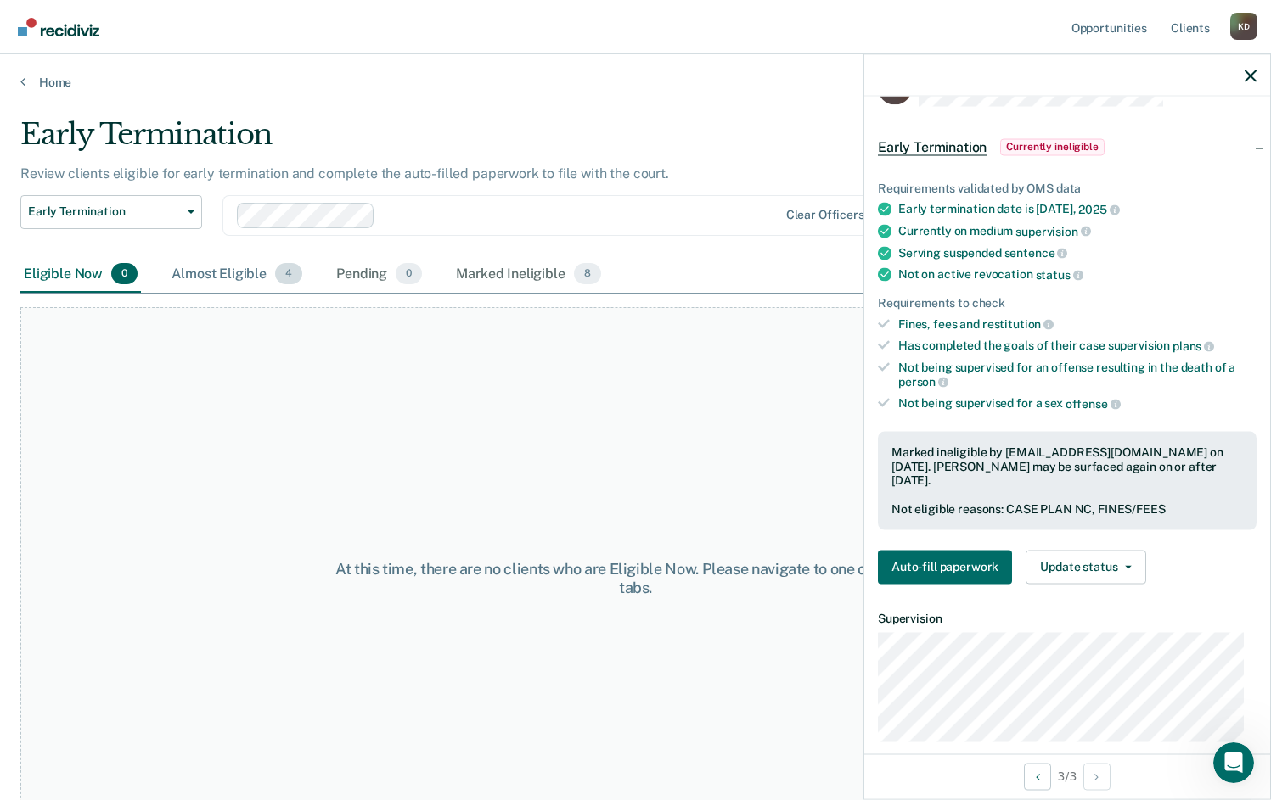
click at [237, 267] on div "Almost Eligible 4" at bounding box center [237, 274] width 138 height 37
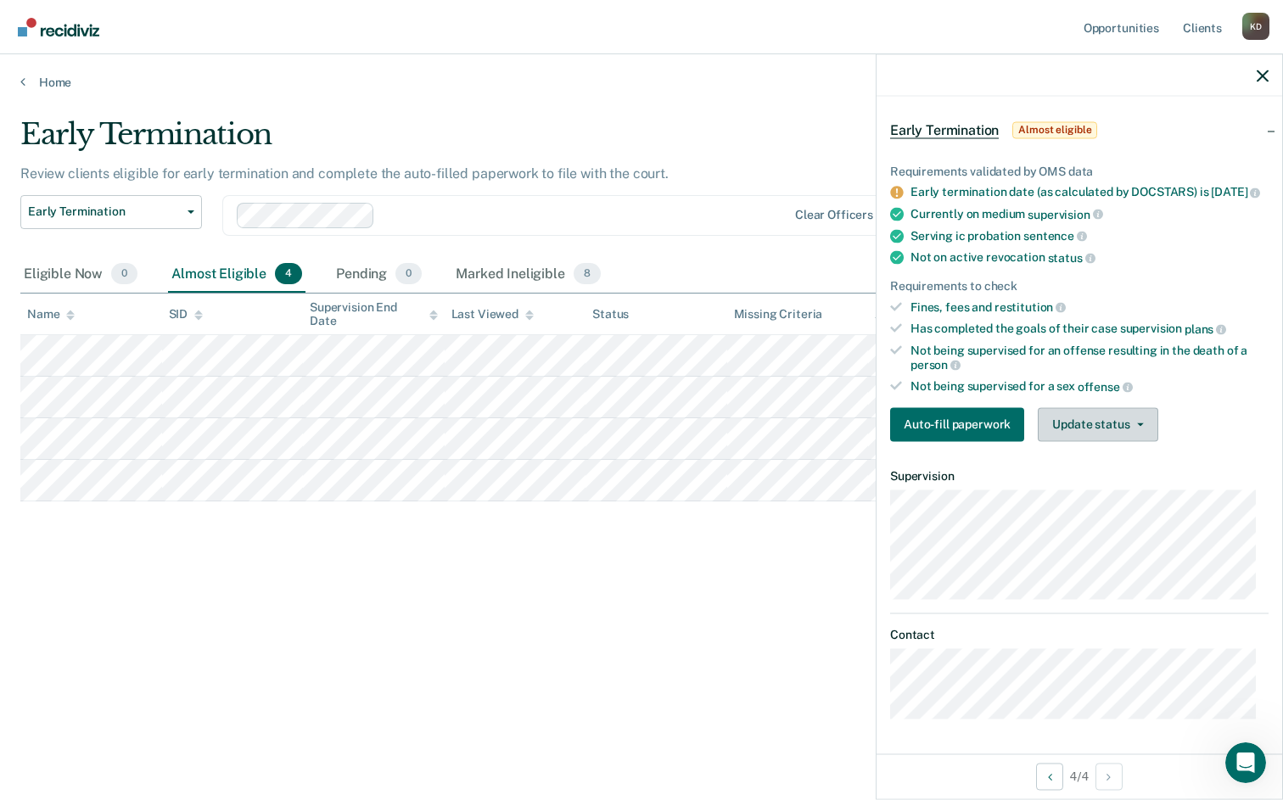
scroll to position [76, 0]
click at [1115, 424] on button "Update status" at bounding box center [1098, 424] width 120 height 34
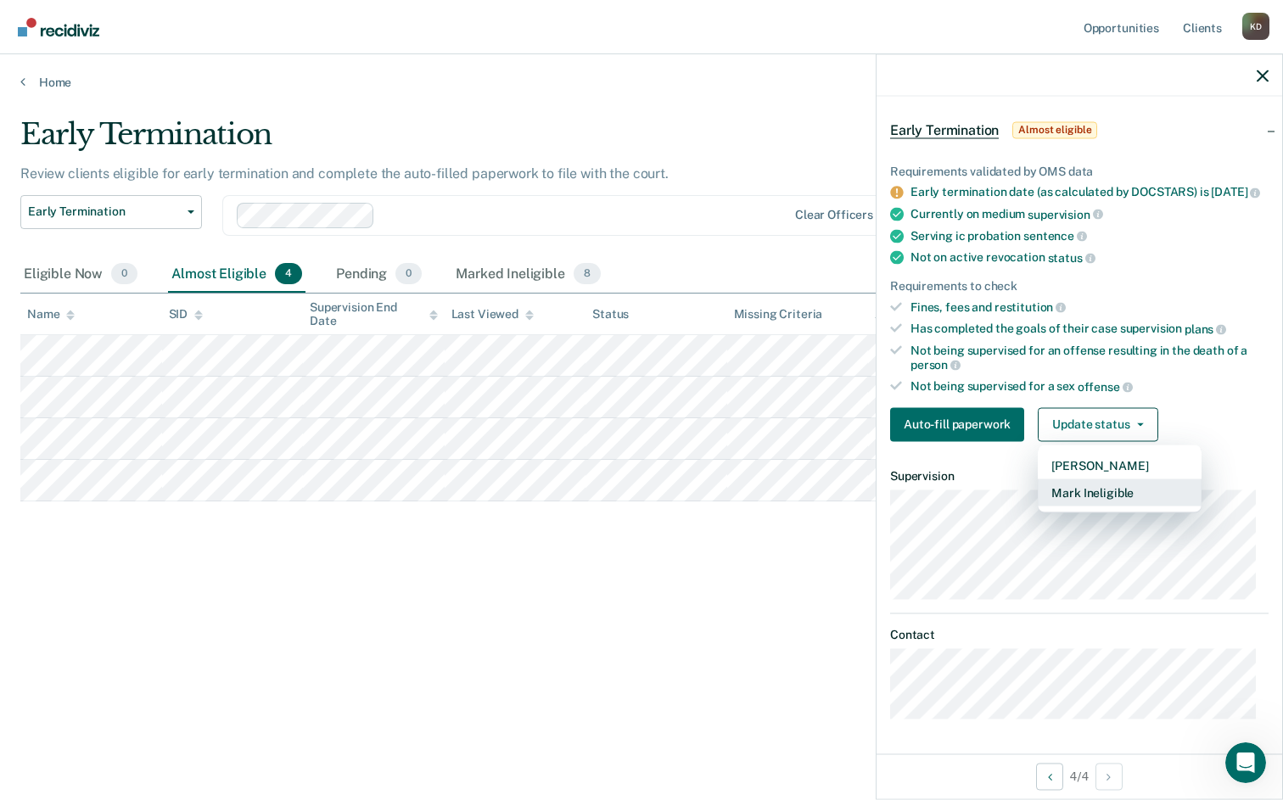
click at [1113, 487] on button "Mark Ineligible" at bounding box center [1120, 492] width 164 height 27
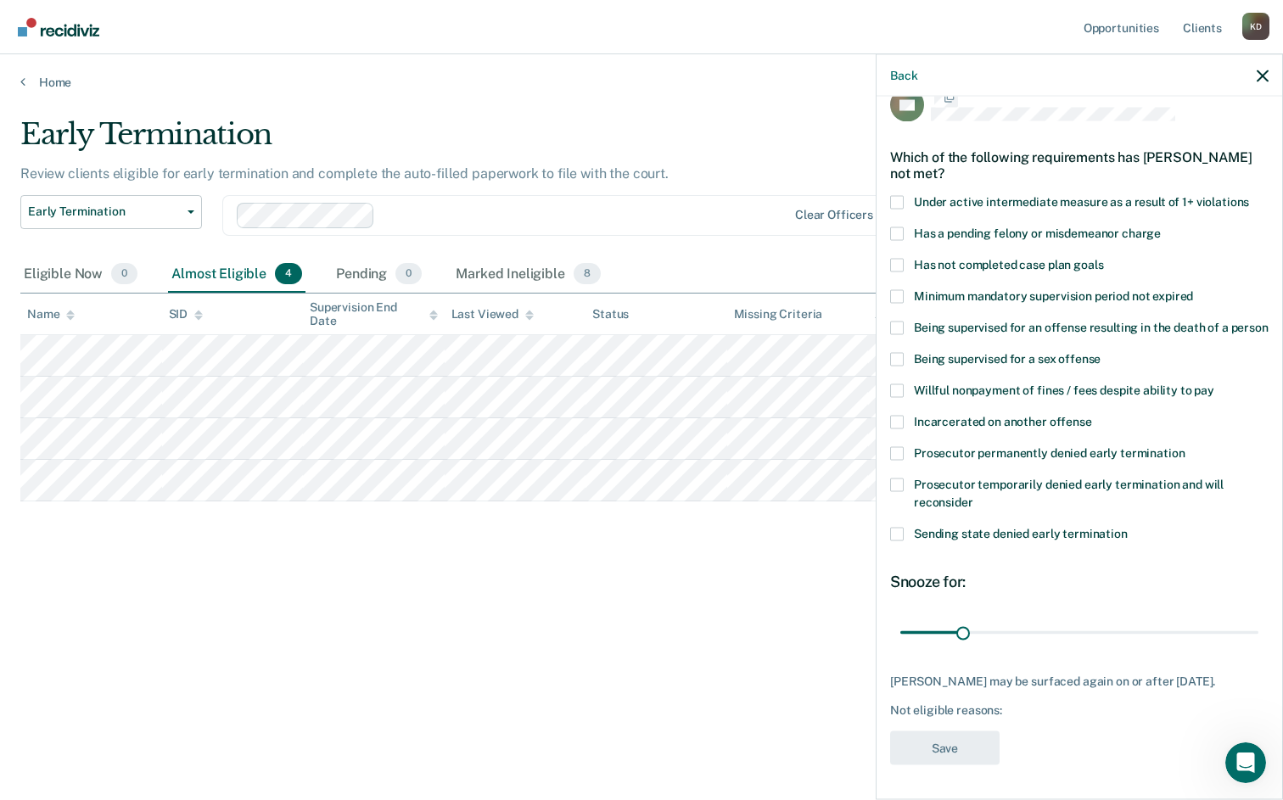
scroll to position [61, 0]
click at [997, 526] on span "Sending state denied early termination" at bounding box center [1021, 533] width 214 height 14
click at [1128, 527] on input "Sending state denied early termination" at bounding box center [1128, 527] width 0 height 0
click at [929, 383] on span "Willful nonpayment of fines / fees despite ability to pay" at bounding box center [1064, 390] width 300 height 14
click at [1215, 384] on input "Willful nonpayment of fines / fees despite ability to pay" at bounding box center [1215, 384] width 0 height 0
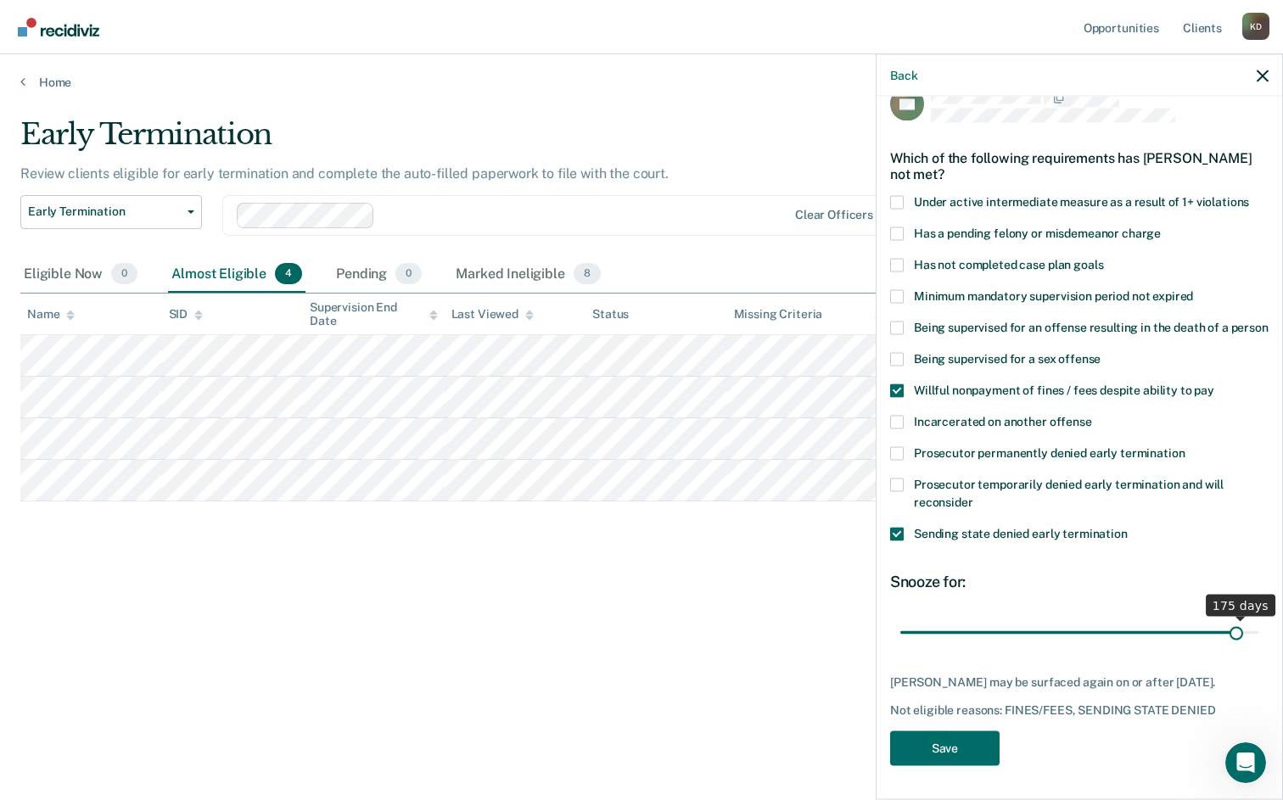
scroll to position [47, 0]
drag, startPoint x: 963, startPoint y: 615, endPoint x: 1293, endPoint y: 652, distance: 331.4
type input "180"
click at [1259, 648] on input "range" at bounding box center [1080, 633] width 358 height 30
click at [960, 741] on button "Save" at bounding box center [944, 748] width 109 height 35
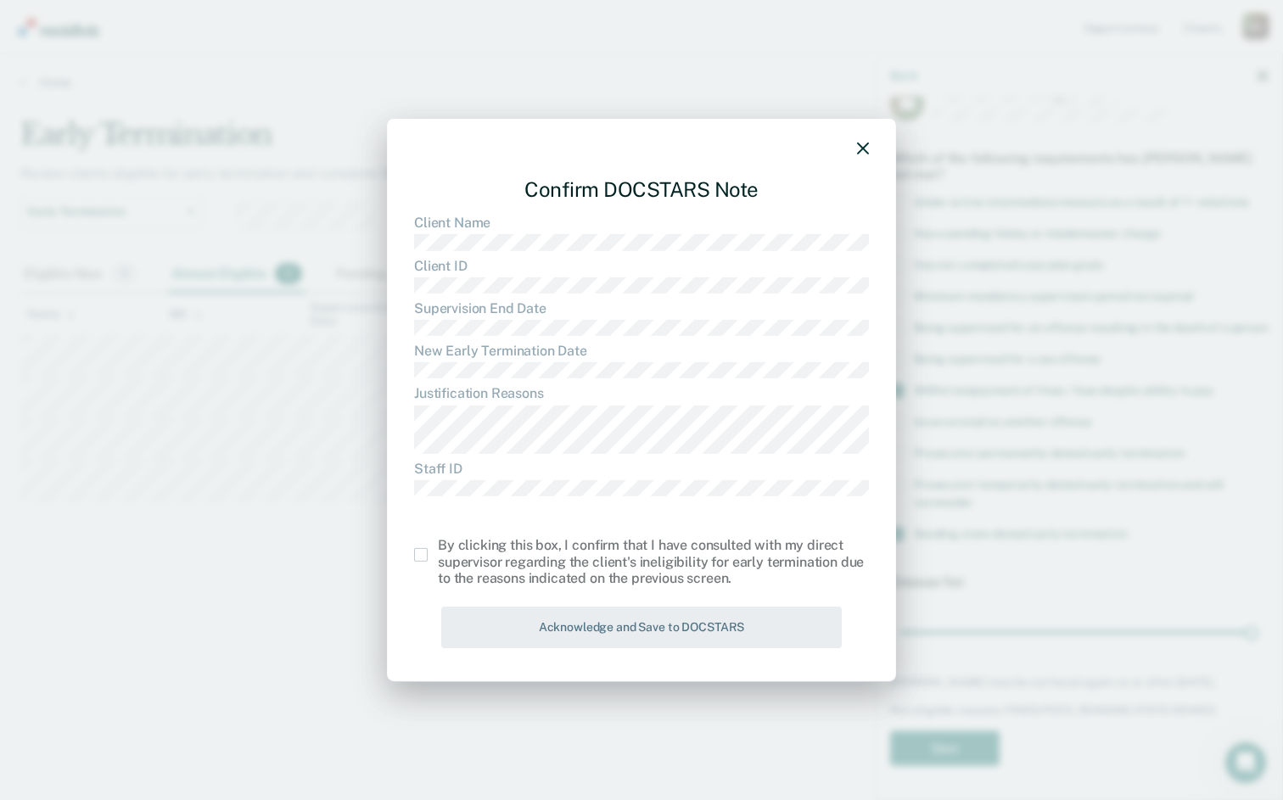
click at [423, 551] on span at bounding box center [421, 555] width 14 height 14
click at [438, 548] on input "checkbox" at bounding box center [438, 548] width 0 height 0
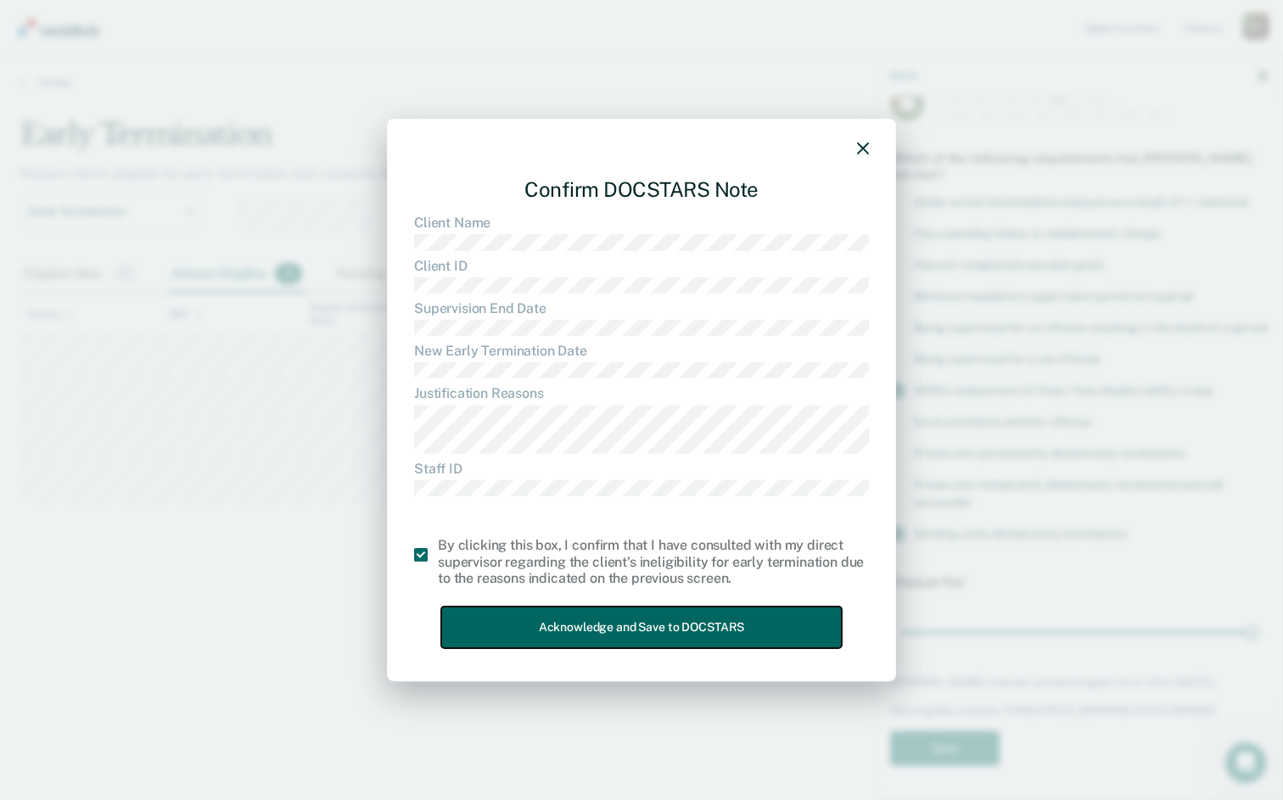
click at [566, 624] on button "Acknowledge and Save to DOCSTARS" at bounding box center [641, 628] width 401 height 42
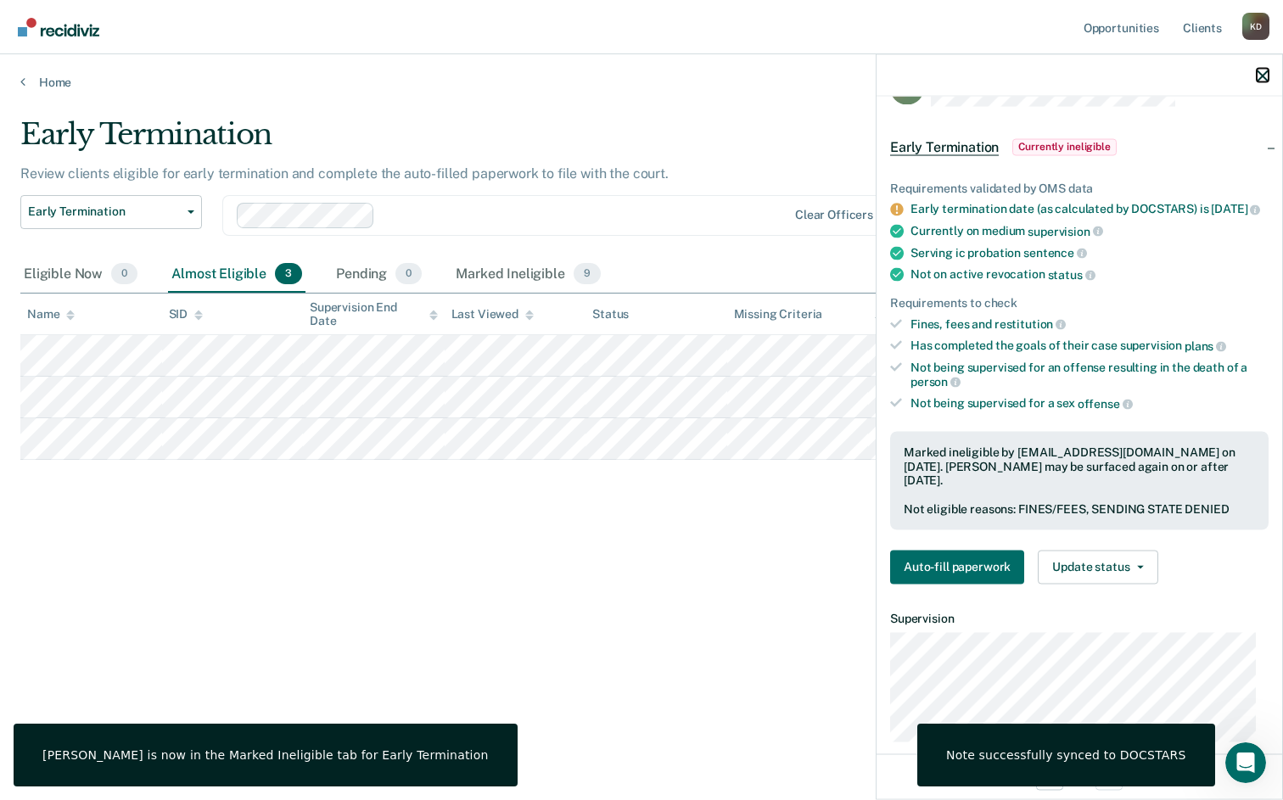
click at [1265, 78] on icon "button" at bounding box center [1263, 76] width 12 height 12
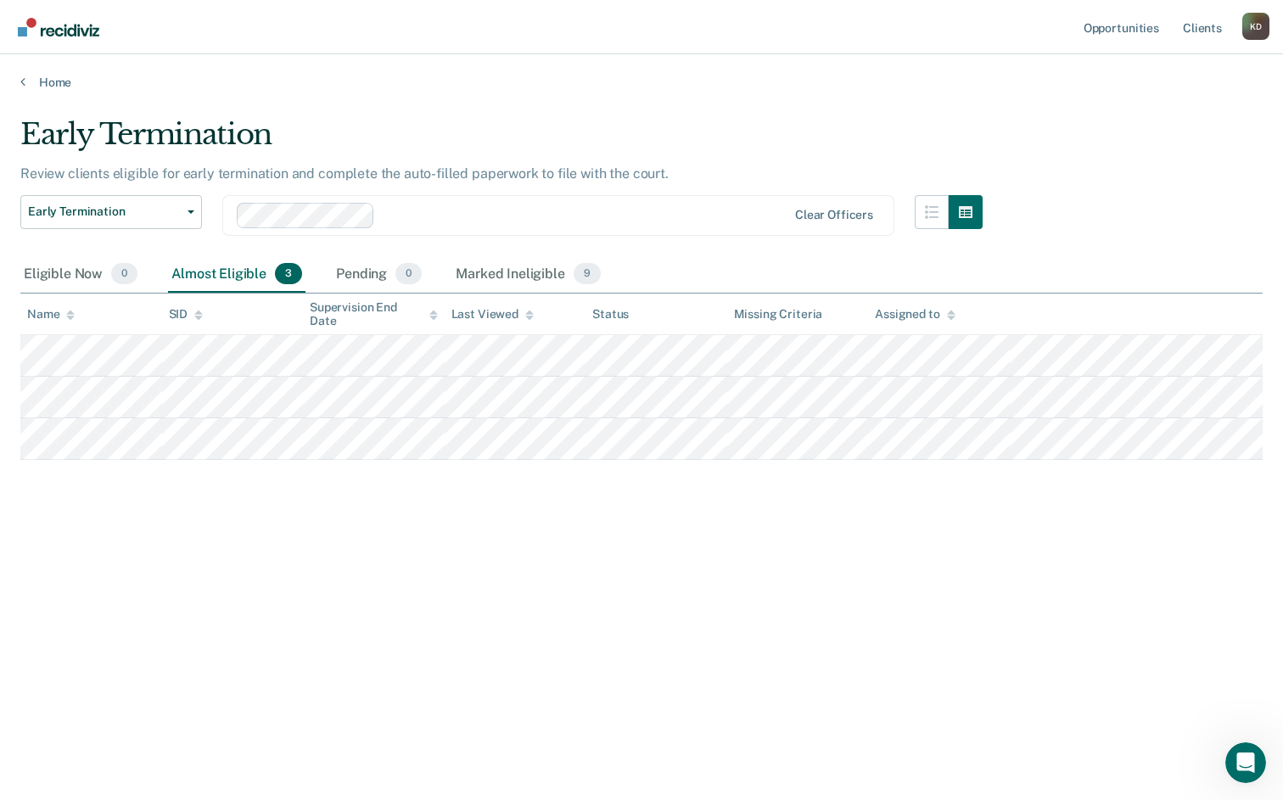
click at [223, 639] on div "Early Termination Review clients eligible for early termination and complete th…" at bounding box center [641, 395] width 1243 height 556
click at [188, 608] on div "Early Termination Review clients eligible for early termination and complete th…" at bounding box center [641, 395] width 1243 height 556
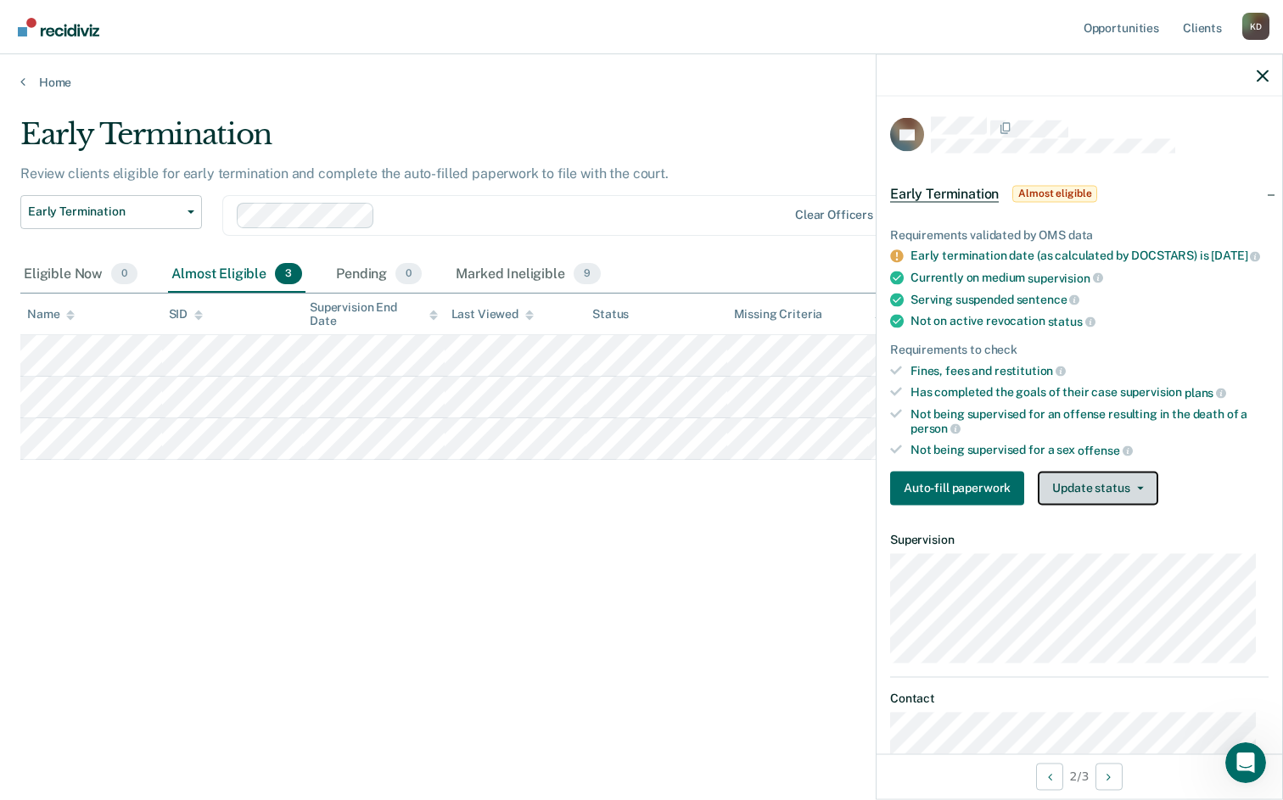
click at [1108, 505] on button "Update status" at bounding box center [1098, 488] width 120 height 34
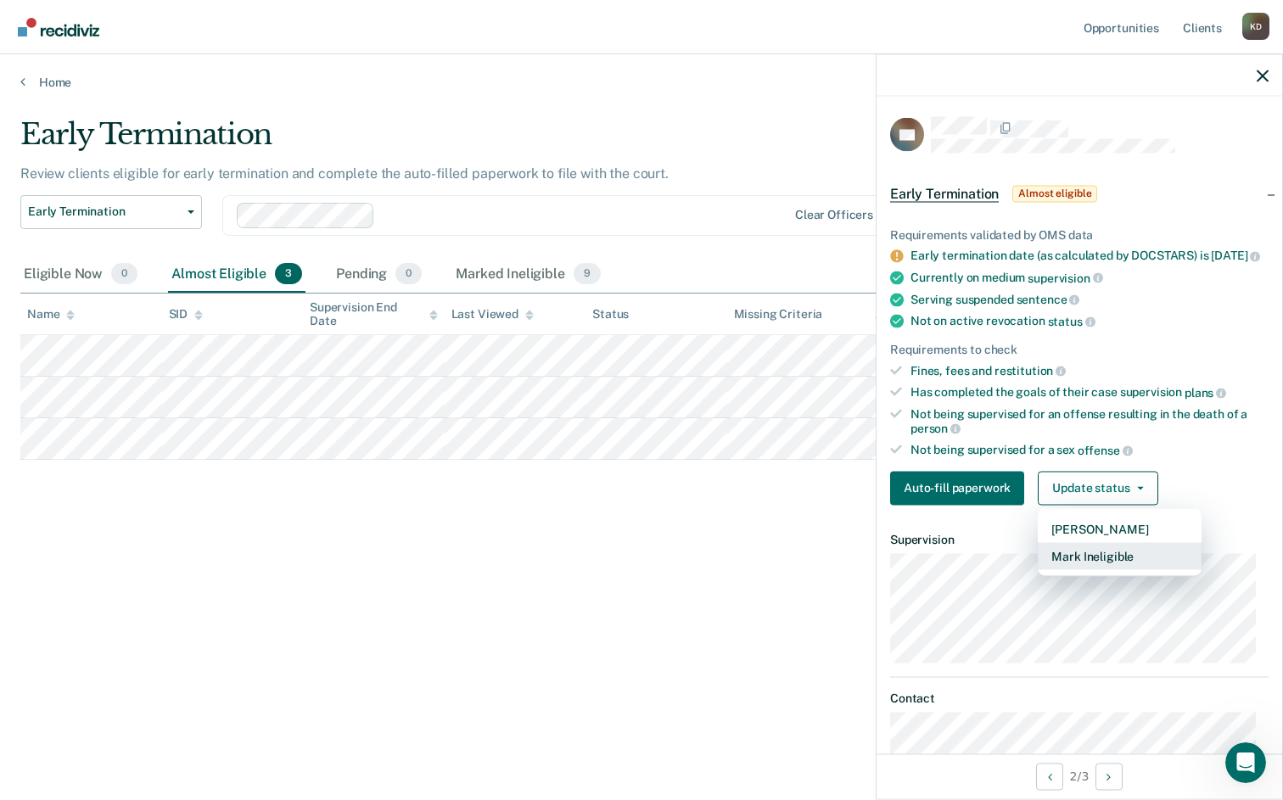
click at [1115, 569] on button "Mark Ineligible" at bounding box center [1120, 555] width 164 height 27
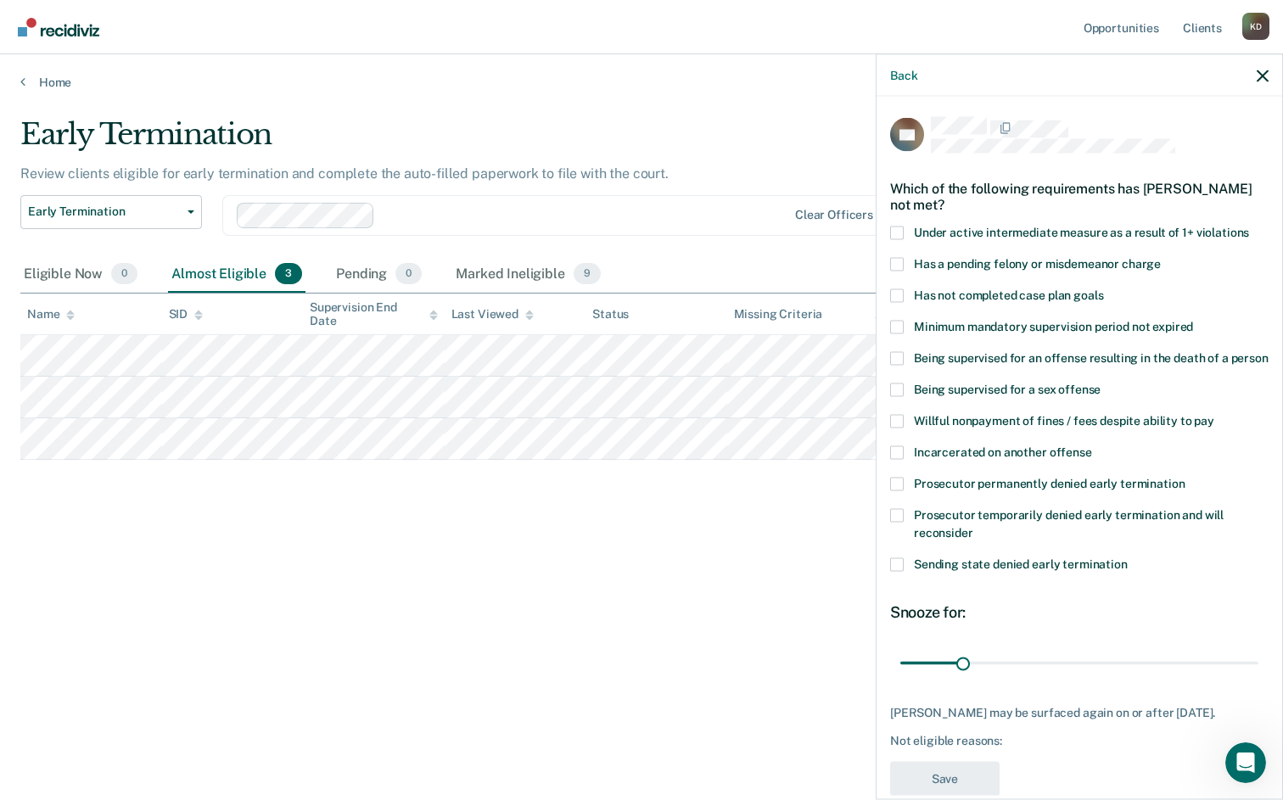
click at [895, 417] on span at bounding box center [897, 421] width 14 height 14
click at [1215, 414] on input "Willful nonpayment of fines / fees despite ability to pay" at bounding box center [1215, 414] width 0 height 0
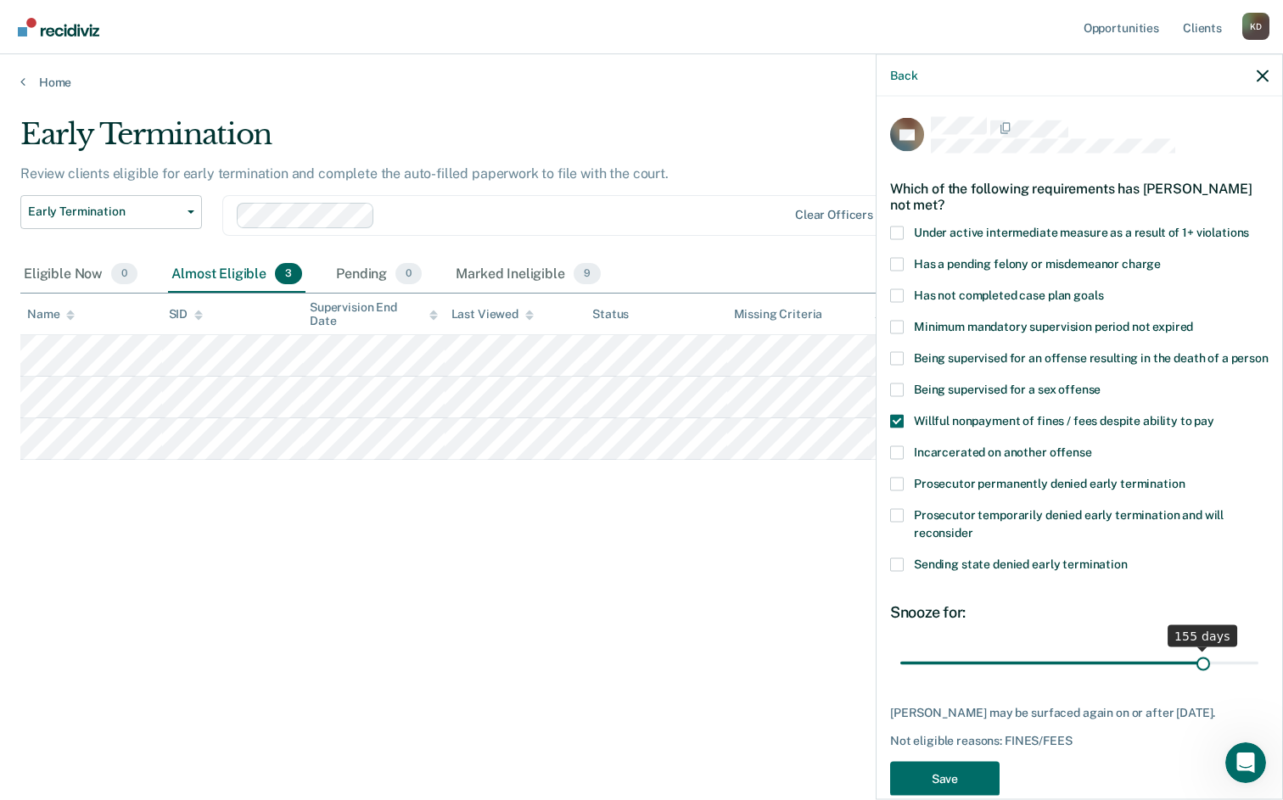
drag, startPoint x: 964, startPoint y: 669, endPoint x: 1193, endPoint y: 670, distance: 228.3
type input "155"
click at [1193, 670] on input "range" at bounding box center [1080, 664] width 358 height 30
click at [954, 776] on button "Save" at bounding box center [944, 778] width 109 height 35
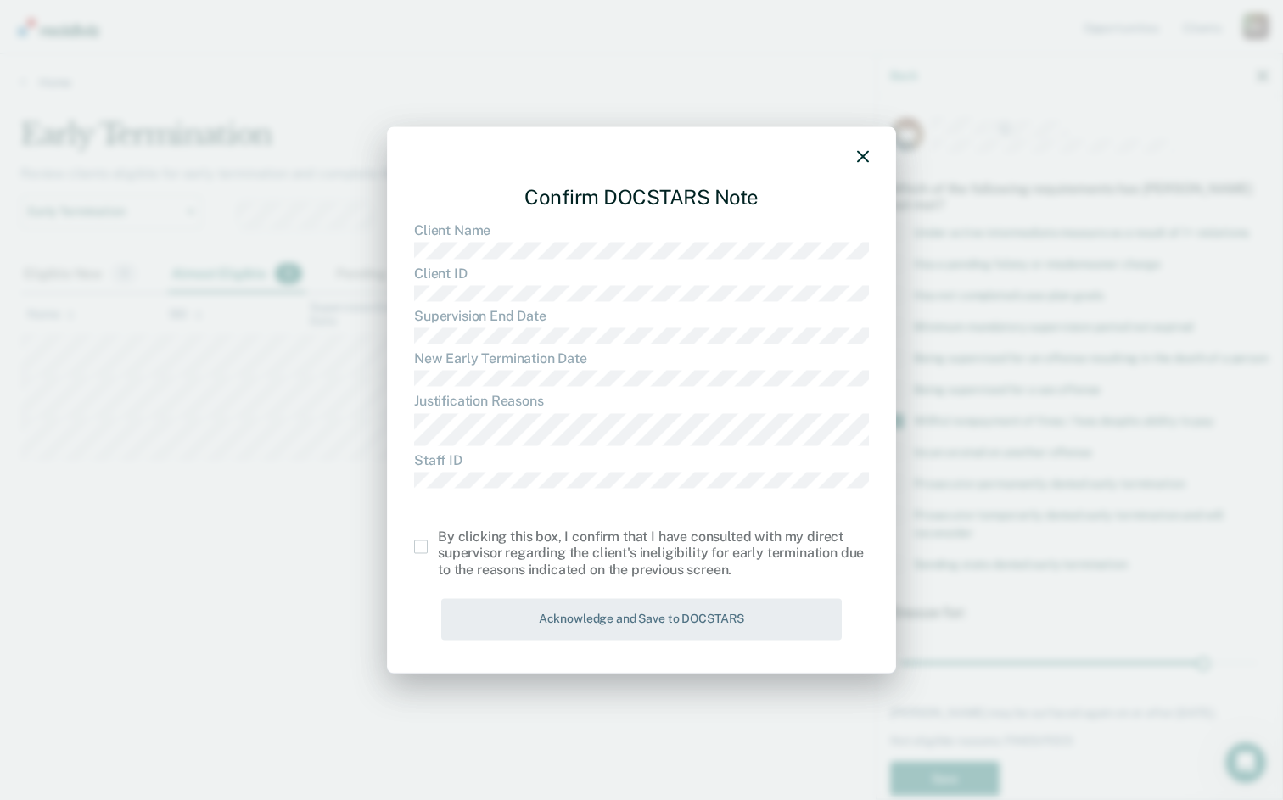
click at [423, 549] on span at bounding box center [421, 547] width 14 height 14
click at [438, 540] on input "checkbox" at bounding box center [438, 540] width 0 height 0
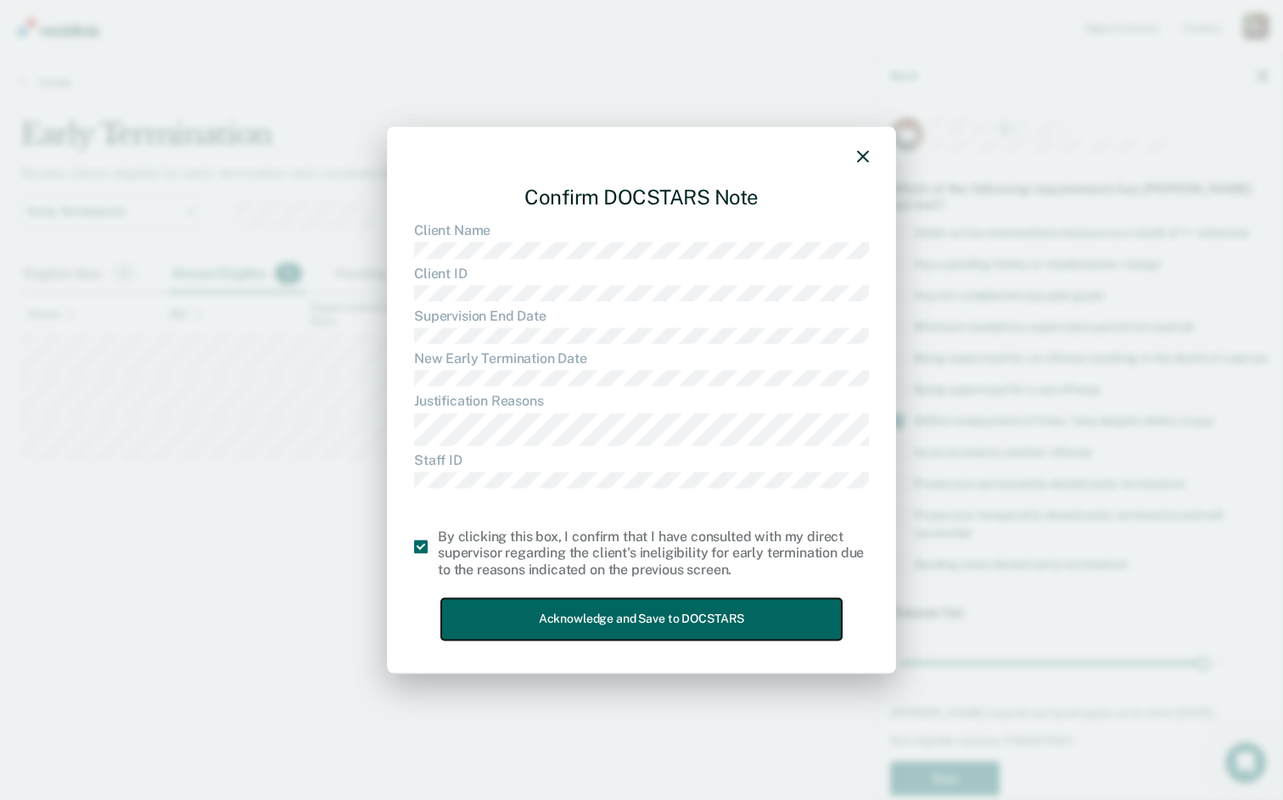
click at [482, 602] on button "Acknowledge and Save to DOCSTARS" at bounding box center [641, 619] width 401 height 42
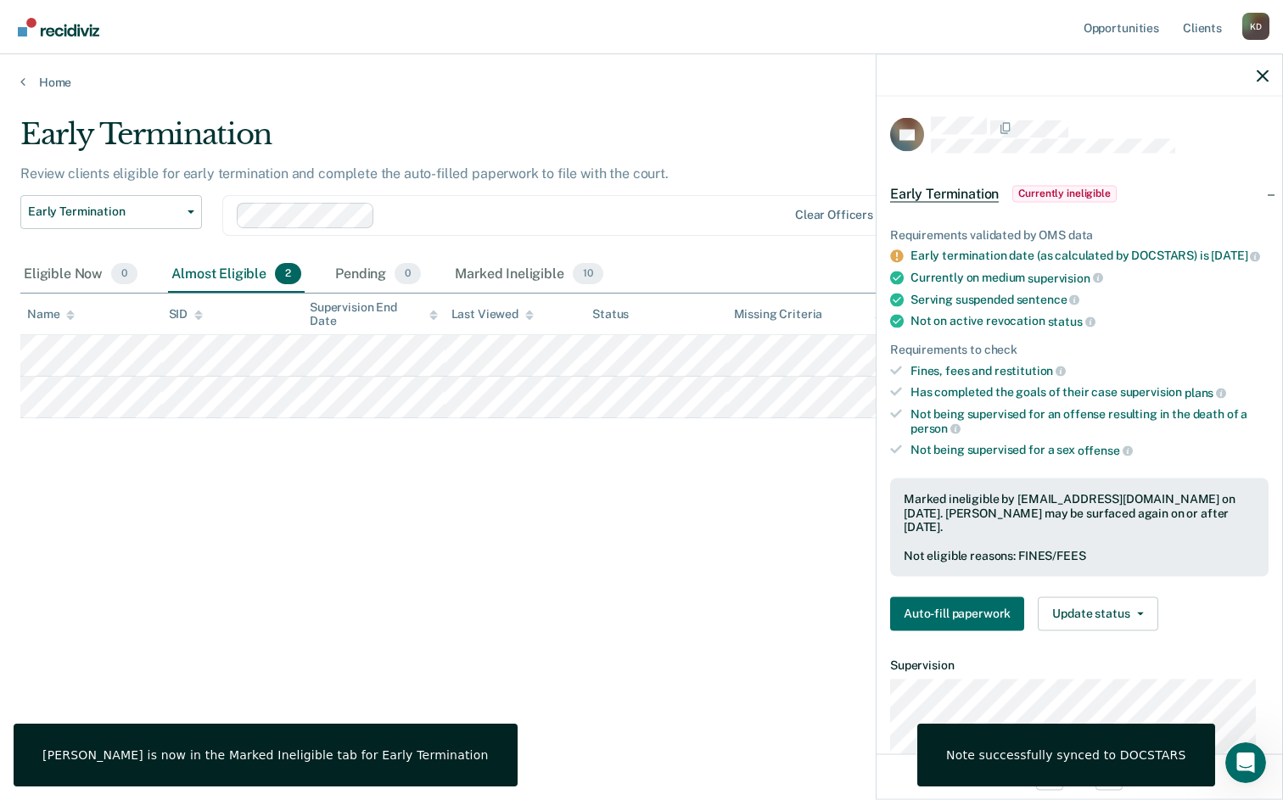
click at [482, 602] on div "Early Termination Review clients eligible for early termination and complete th…" at bounding box center [641, 395] width 1243 height 556
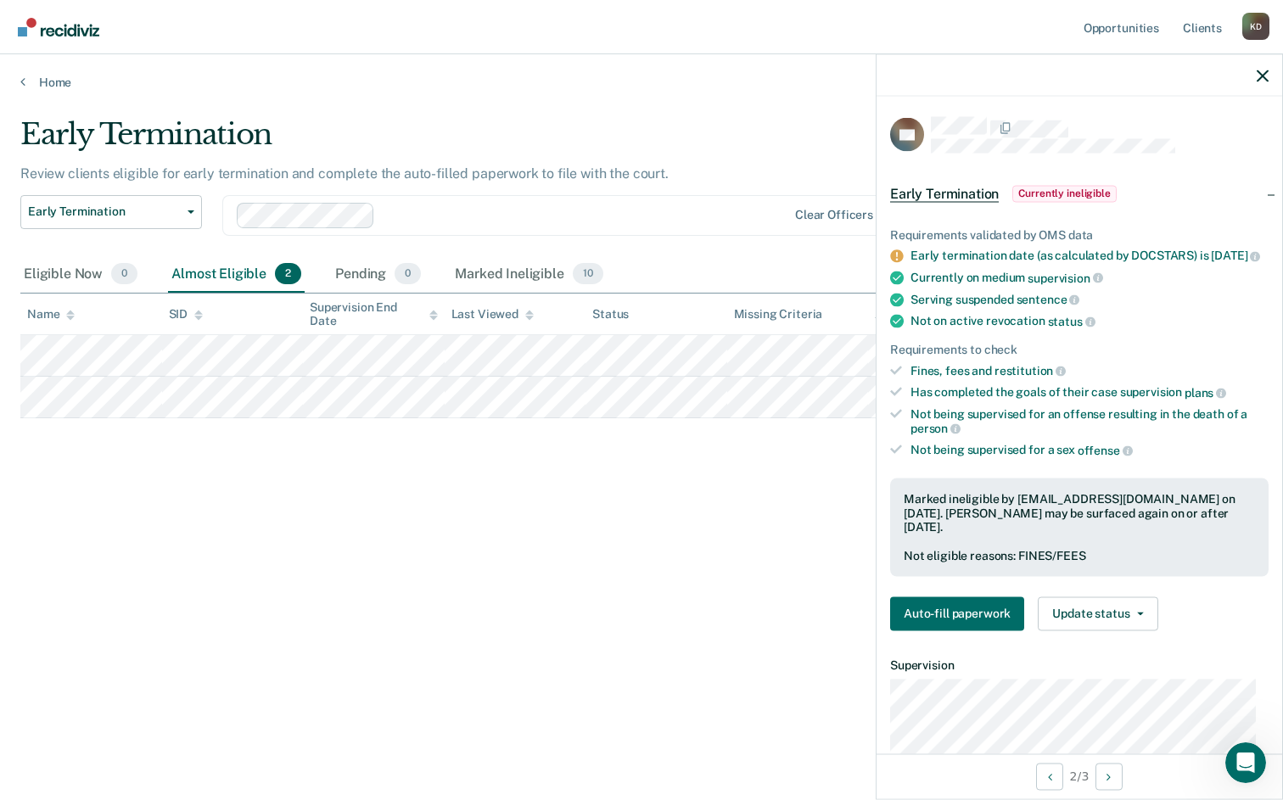
click at [1255, 78] on div at bounding box center [1080, 75] width 406 height 42
click at [1262, 70] on icon "button" at bounding box center [1263, 76] width 12 height 12
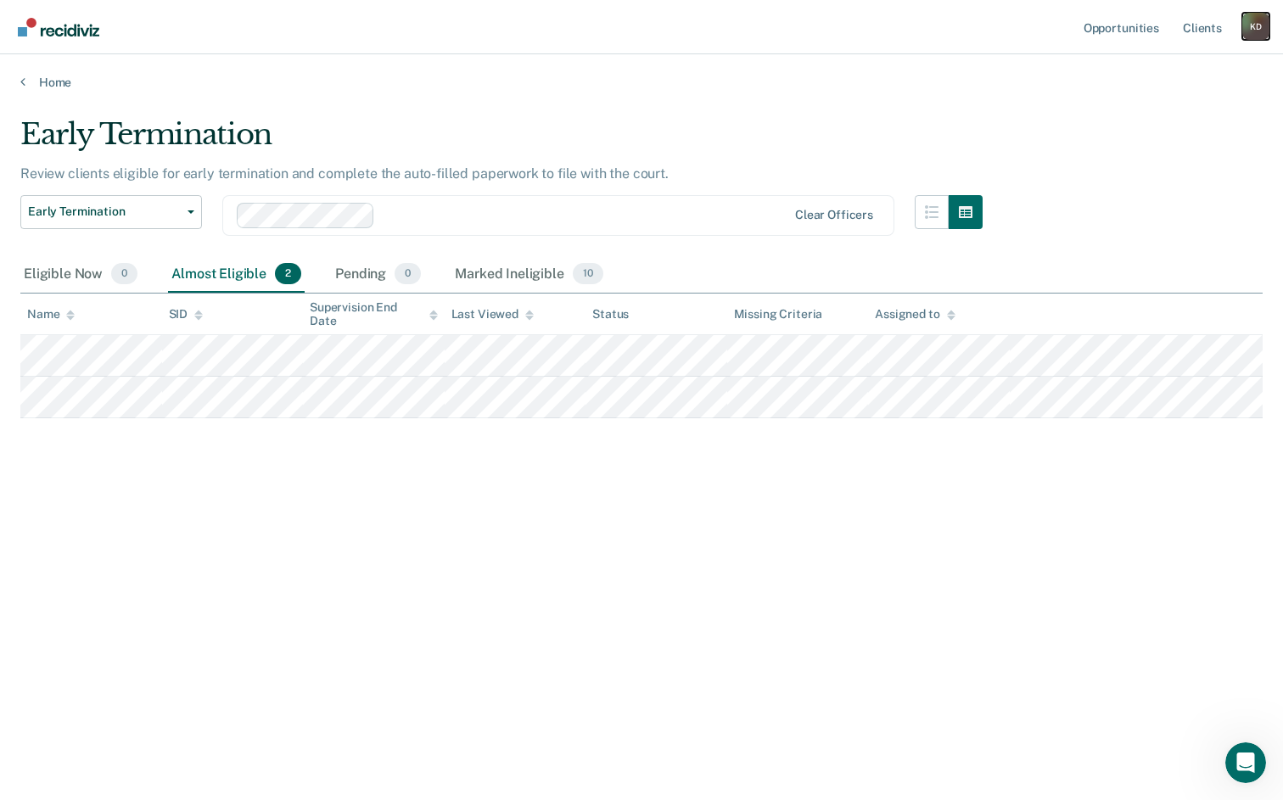
click at [1261, 33] on div "K D" at bounding box center [1256, 26] width 27 height 27
